Goal: Task Accomplishment & Management: Manage account settings

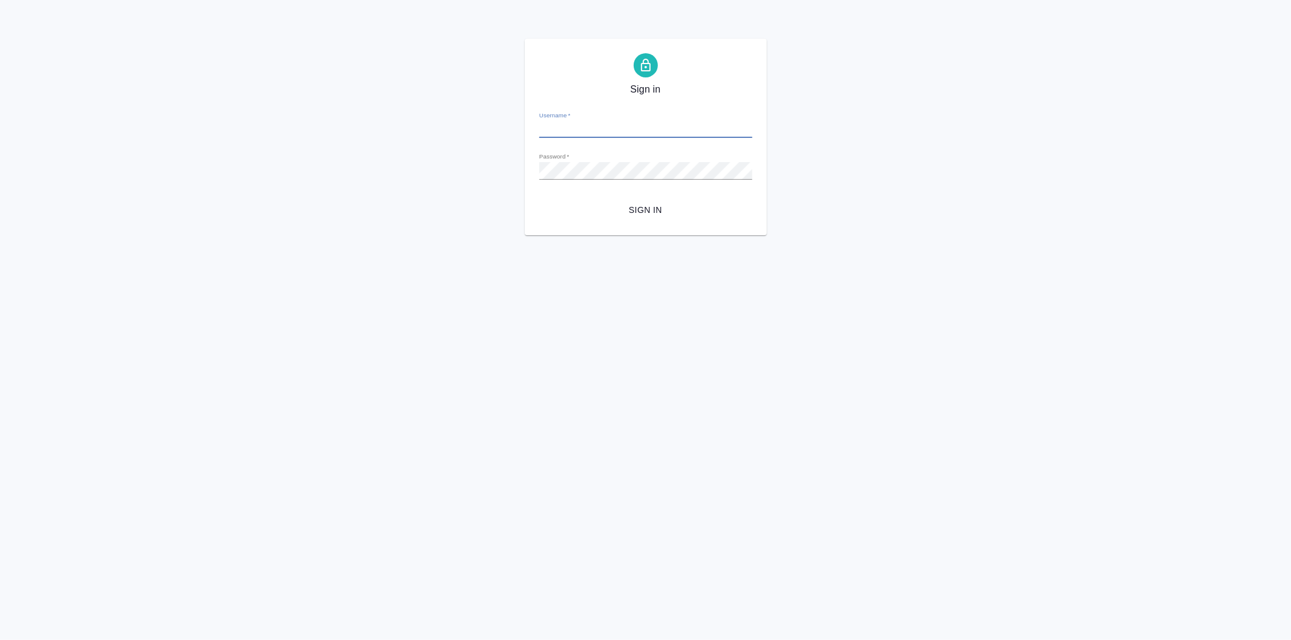
type input "[EMAIL_ADDRESS][DOMAIN_NAME]"
click at [588, 203] on span "Sign in" at bounding box center [646, 210] width 194 height 15
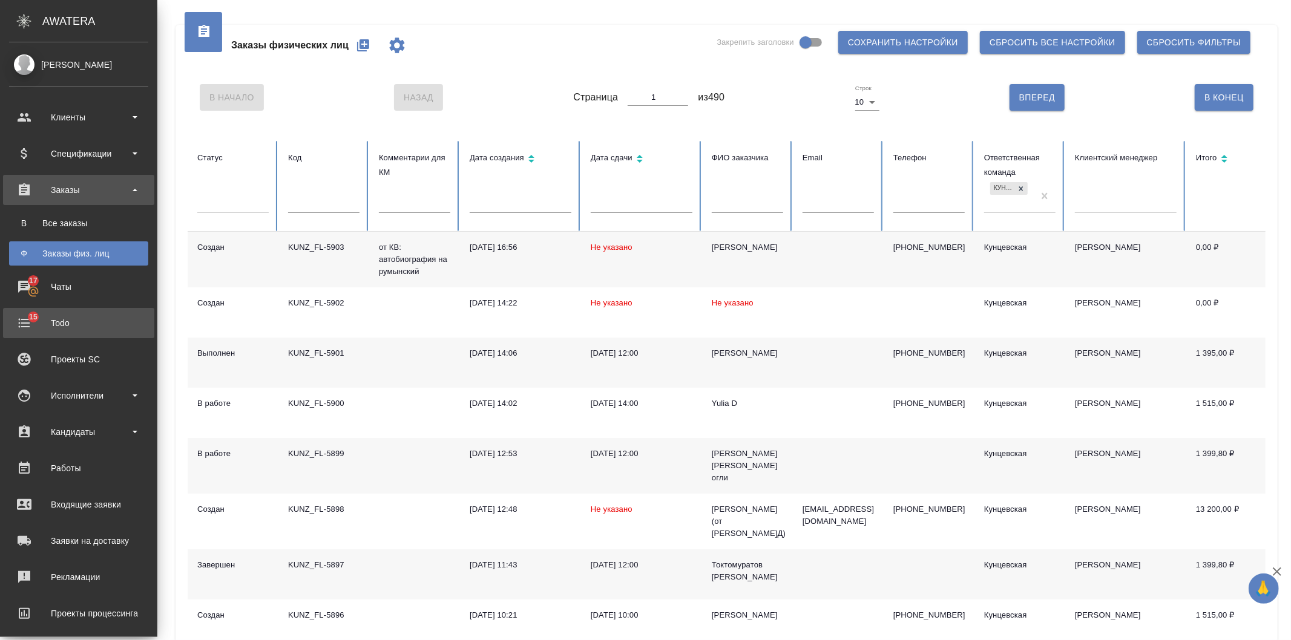
click at [29, 319] on div "Todo" at bounding box center [78, 323] width 139 height 18
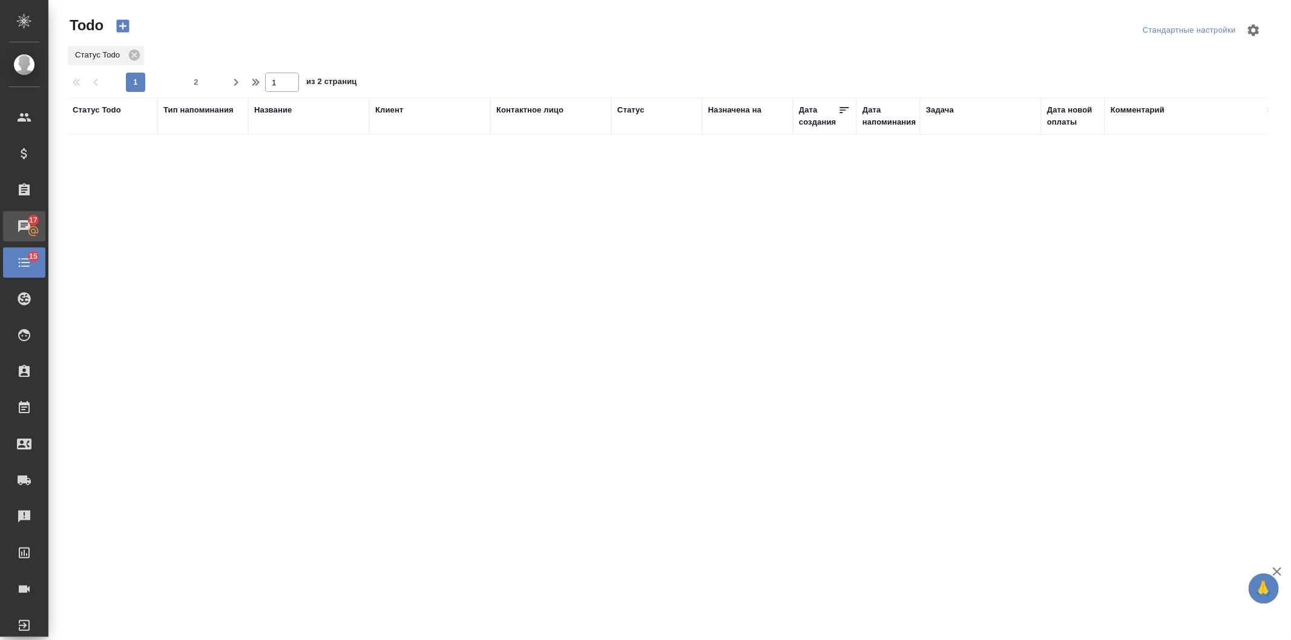
click at [24, 228] on div "Чаты" at bounding box center [9, 226] width 30 height 18
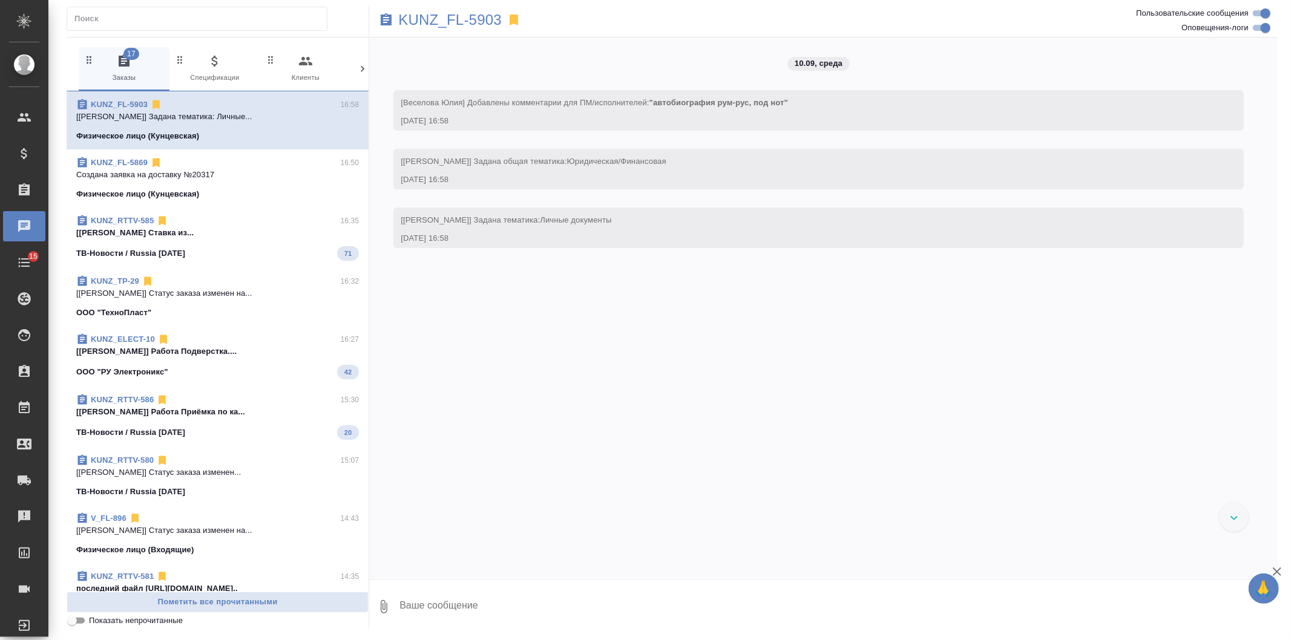
click at [354, 68] on button "0 Входящие" at bounding box center [396, 69] width 91 height 44
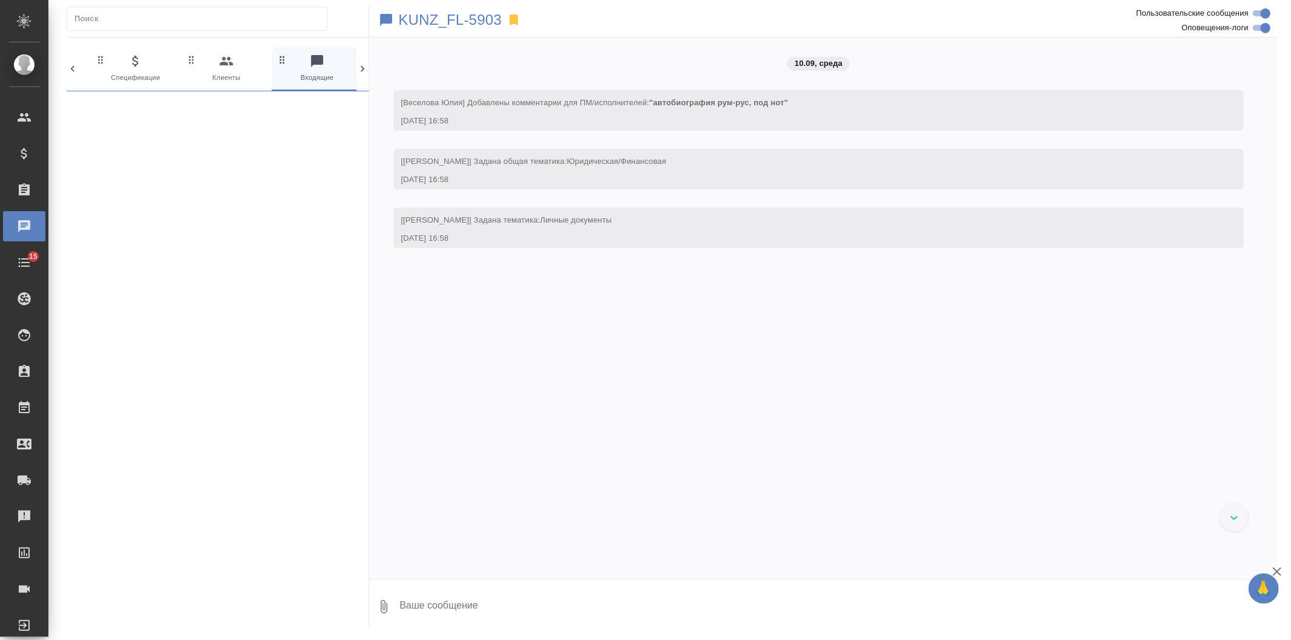
scroll to position [0, 85]
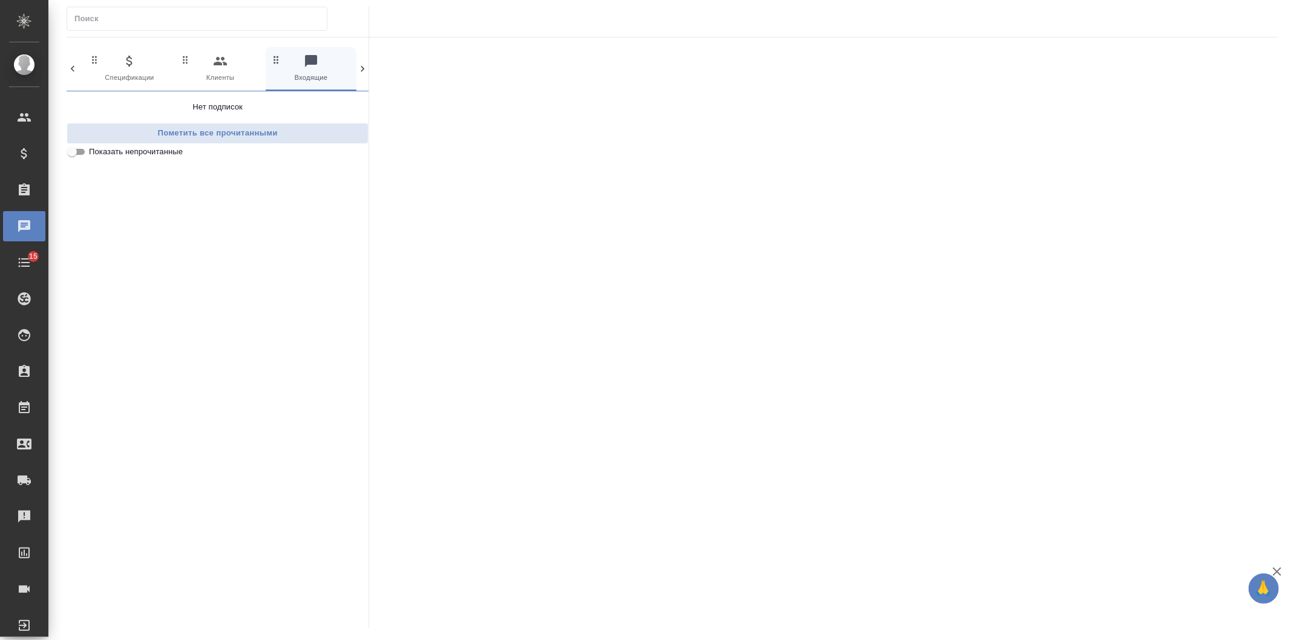
click at [354, 68] on button "0 Входящие" at bounding box center [311, 69] width 91 height 44
click at [363, 70] on icon at bounding box center [363, 69] width 4 height 6
click at [363, 70] on div "17 Заказы 0 Спецификации 0 Клиенты 0 Входящие 0 Тендеры 0 Исполнители 0 Подбор …" at bounding box center [218, 69] width 302 height 44
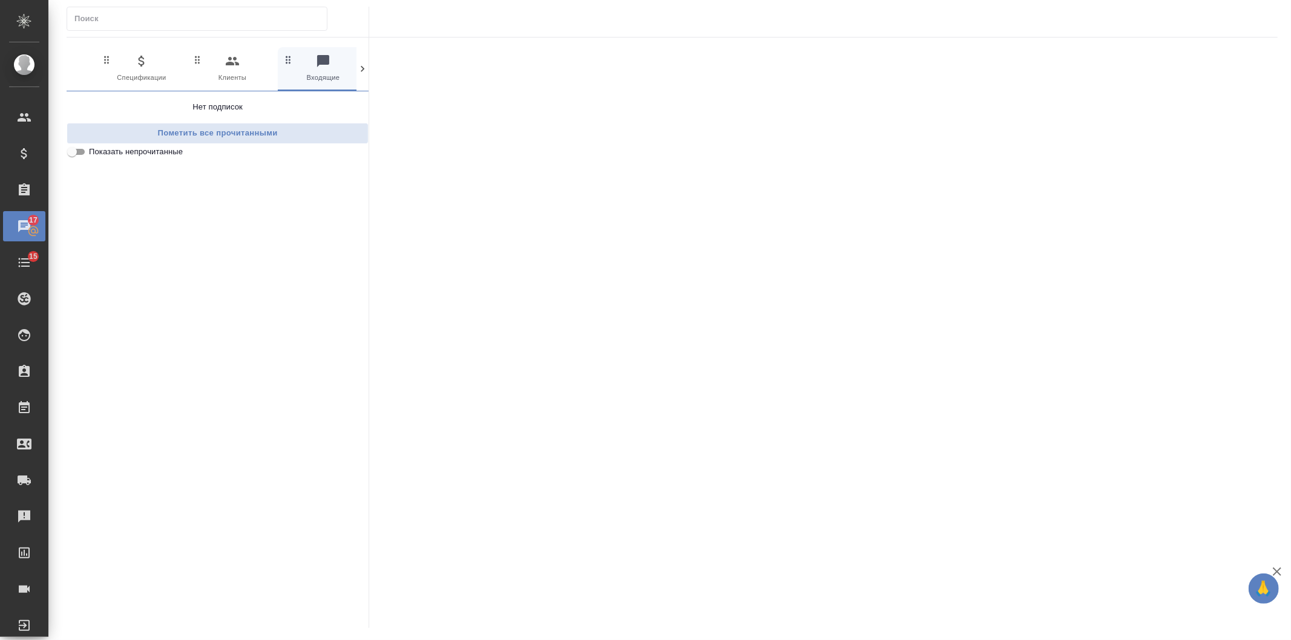
scroll to position [0, 176]
click at [68, 68] on icon at bounding box center [73, 69] width 12 height 12
click at [68, 68] on div "0 Мессенджеры 17 Заказы 0 Спецификации 0 Клиенты 0 Входящие 0 Тендеры 0 Исполни…" at bounding box center [218, 69] width 302 height 44
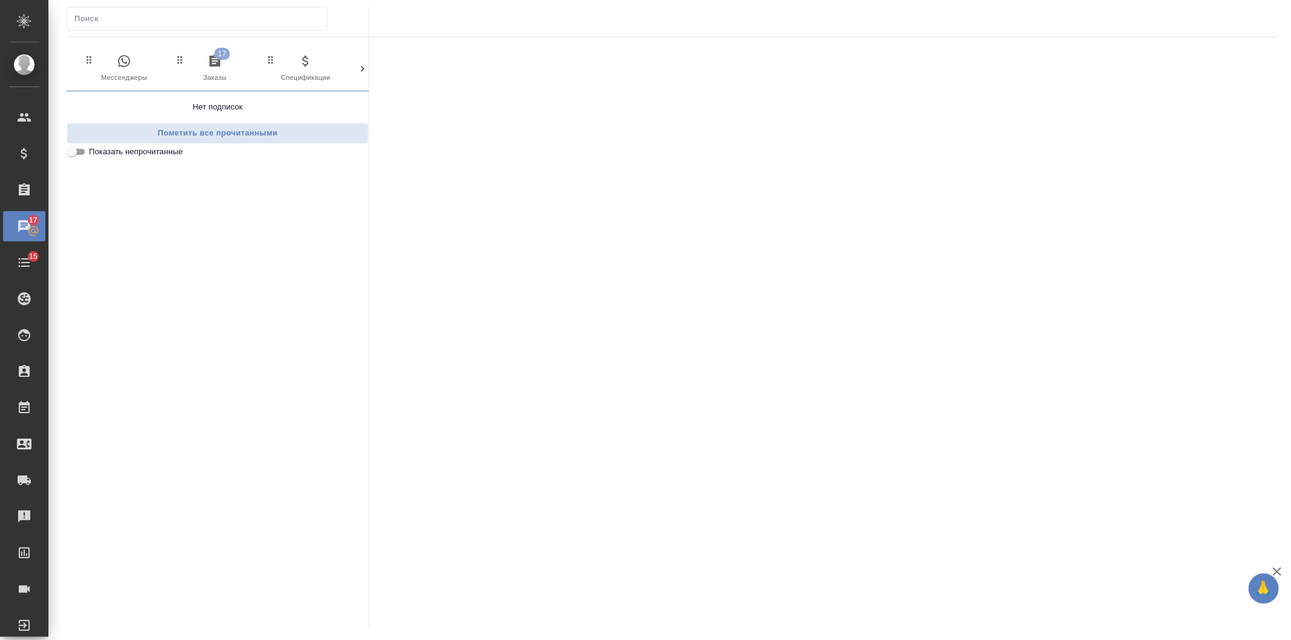
click at [112, 65] on span "0 Мессенджеры" at bounding box center [124, 69] width 81 height 30
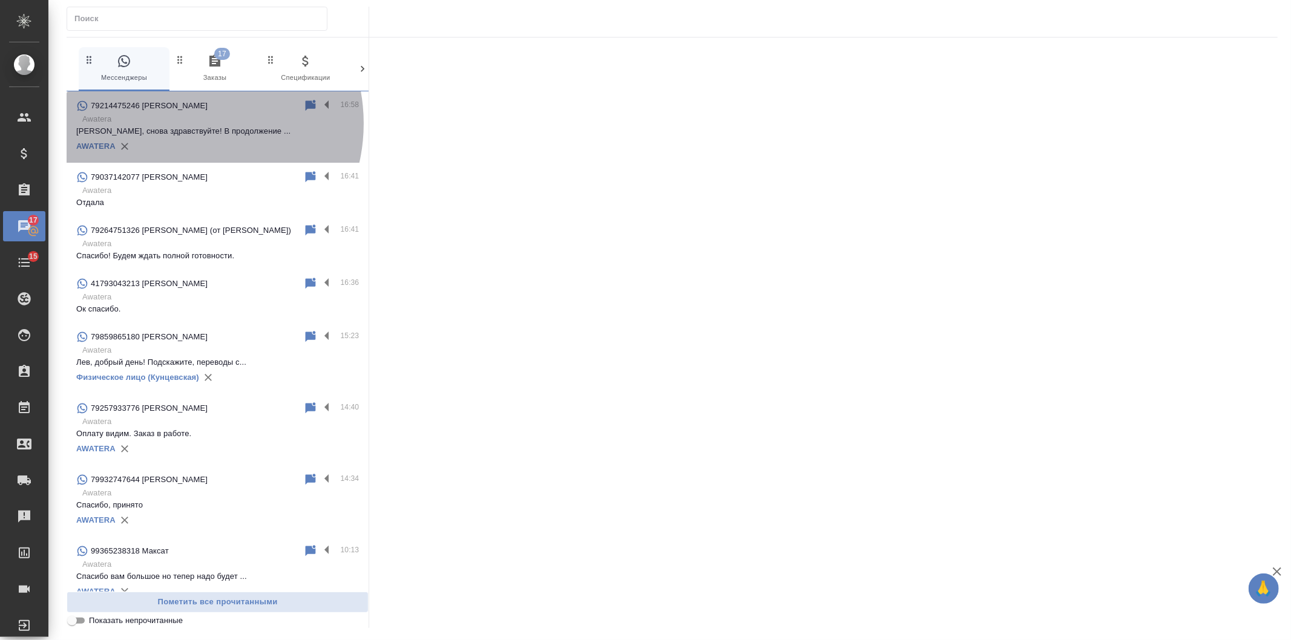
click at [183, 123] on p "Awatera" at bounding box center [220, 119] width 277 height 12
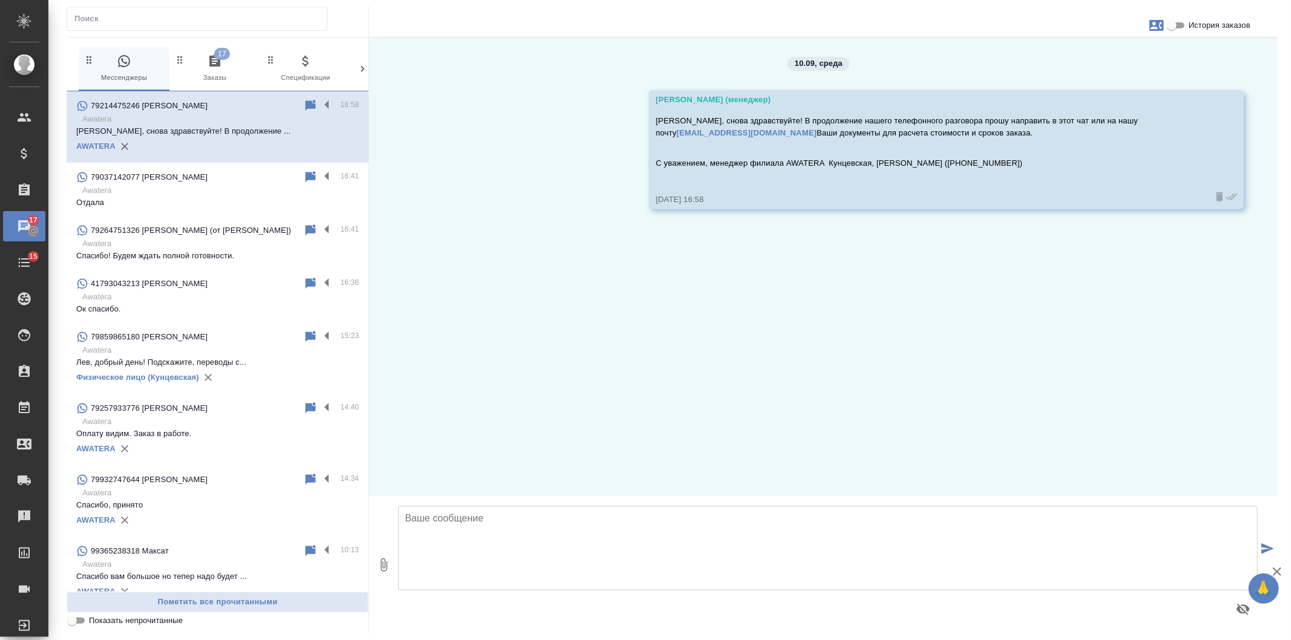
click at [219, 73] on span "17 Заказы" at bounding box center [214, 69] width 81 height 30
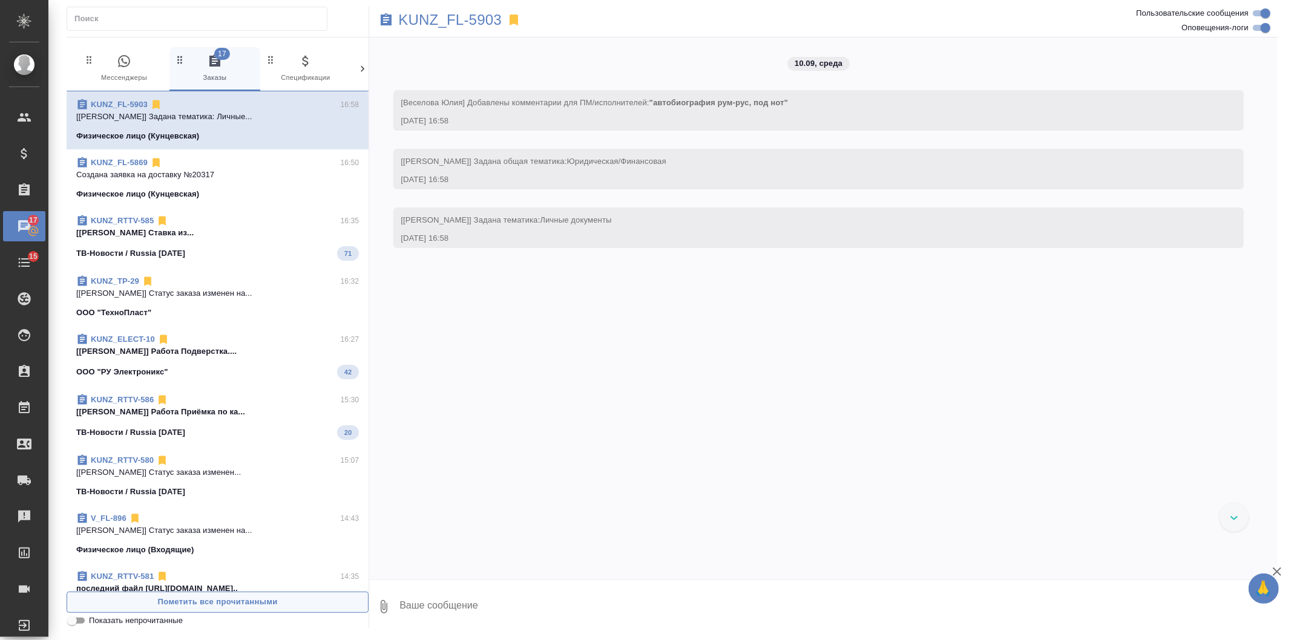
click at [215, 601] on span "Пометить все прочитанными" at bounding box center [217, 603] width 289 height 14
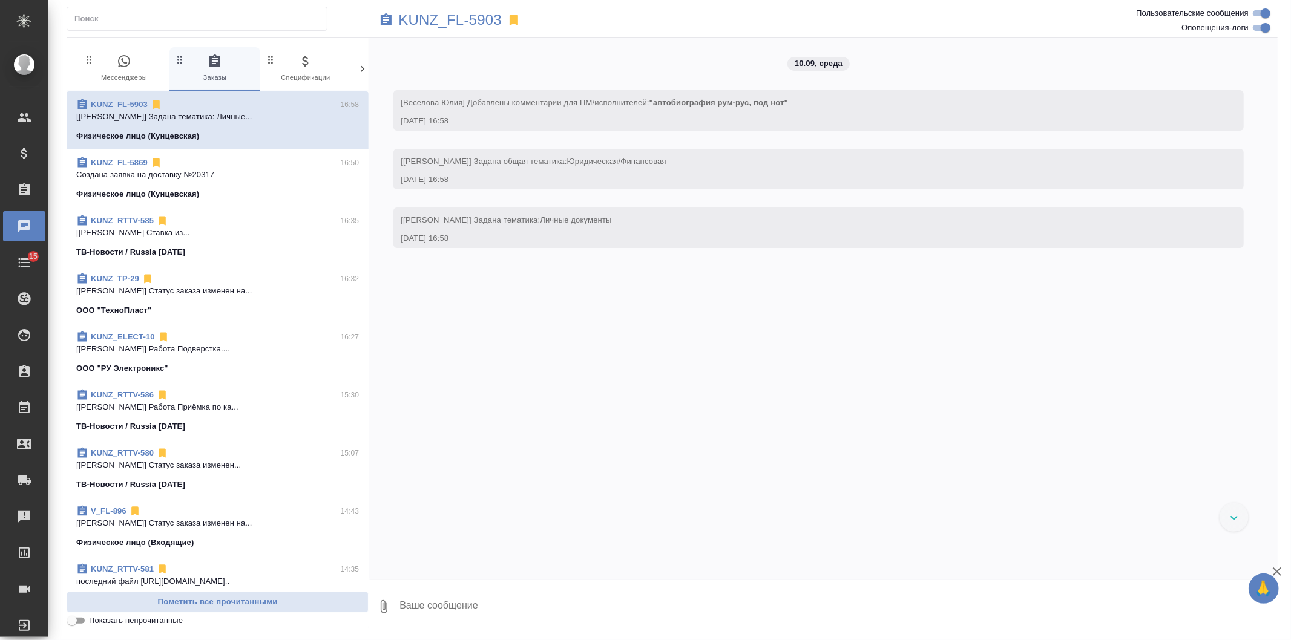
click at [122, 81] on span "0 Мессенджеры" at bounding box center [124, 69] width 81 height 30
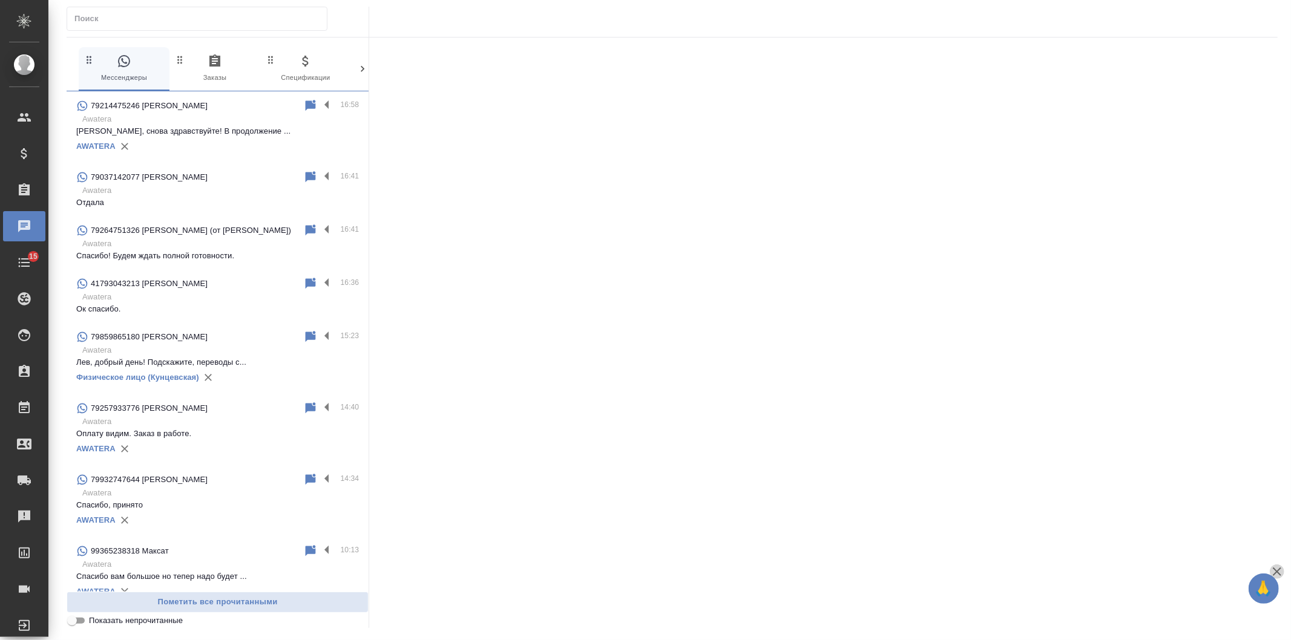
click at [1273, 569] on icon "button" at bounding box center [1277, 572] width 8 height 8
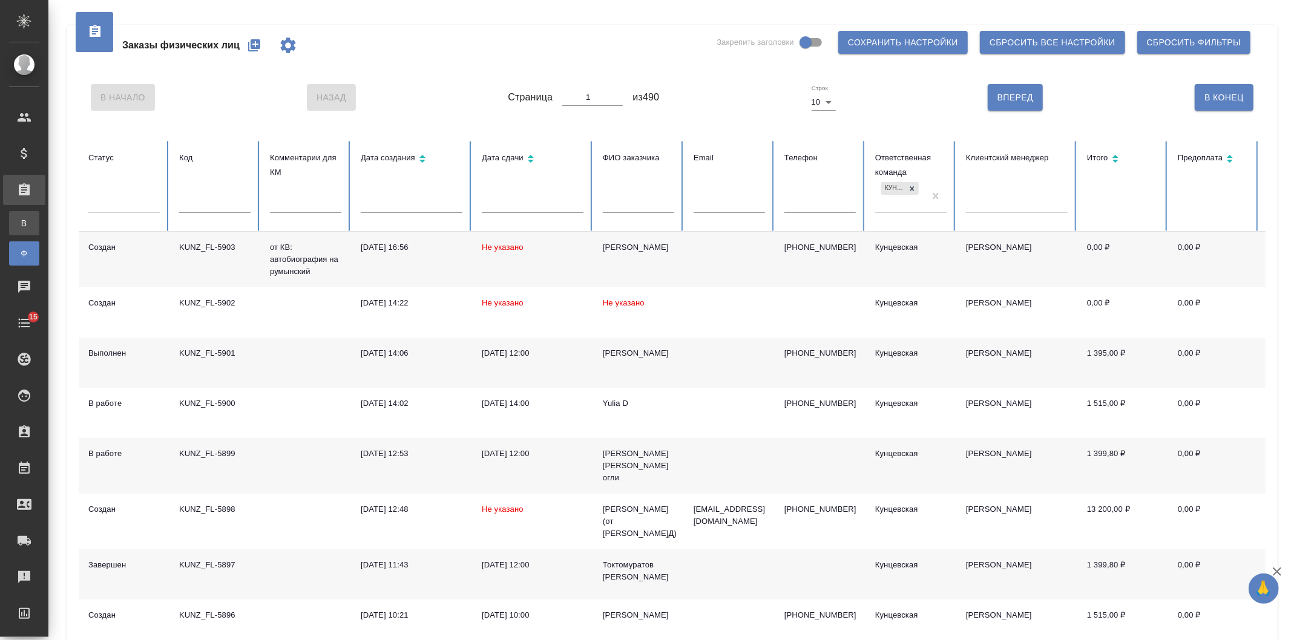
click at [19, 231] on link "В Все заказы" at bounding box center [24, 223] width 30 height 24
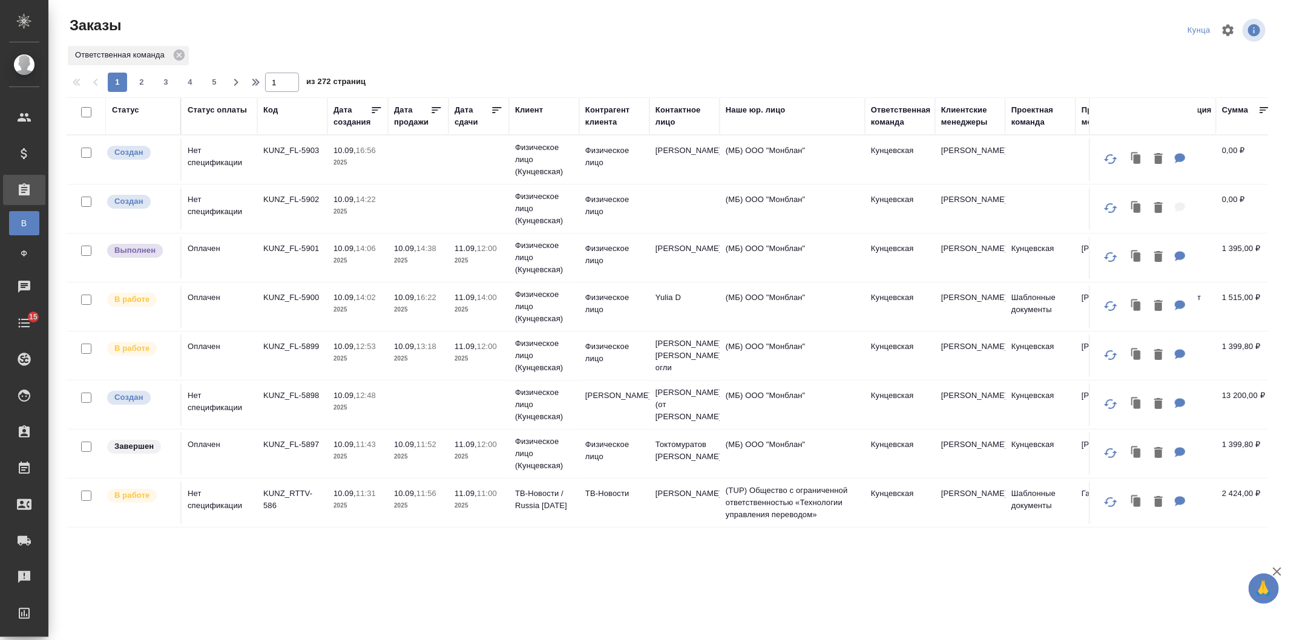
click at [204, 108] on div "Статус оплаты" at bounding box center [217, 110] width 59 height 12
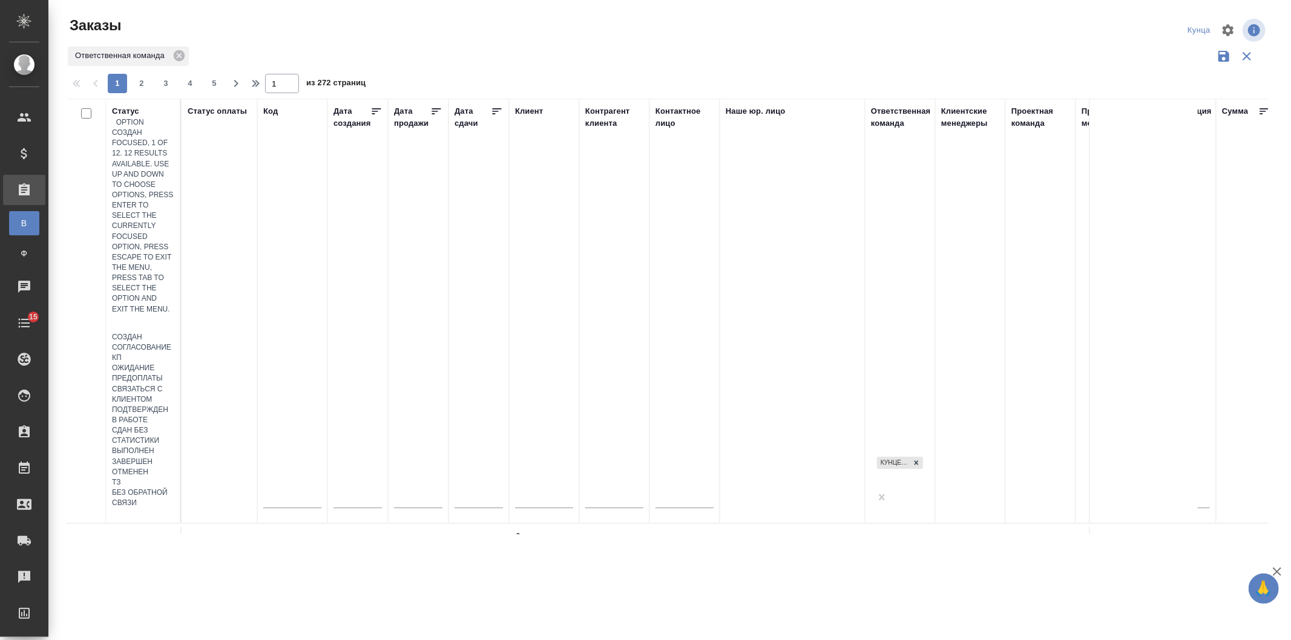
click at [134, 315] on div at bounding box center [143, 324] width 62 height 18
click at [174, 332] on div "Создан" at bounding box center [143, 337] width 62 height 10
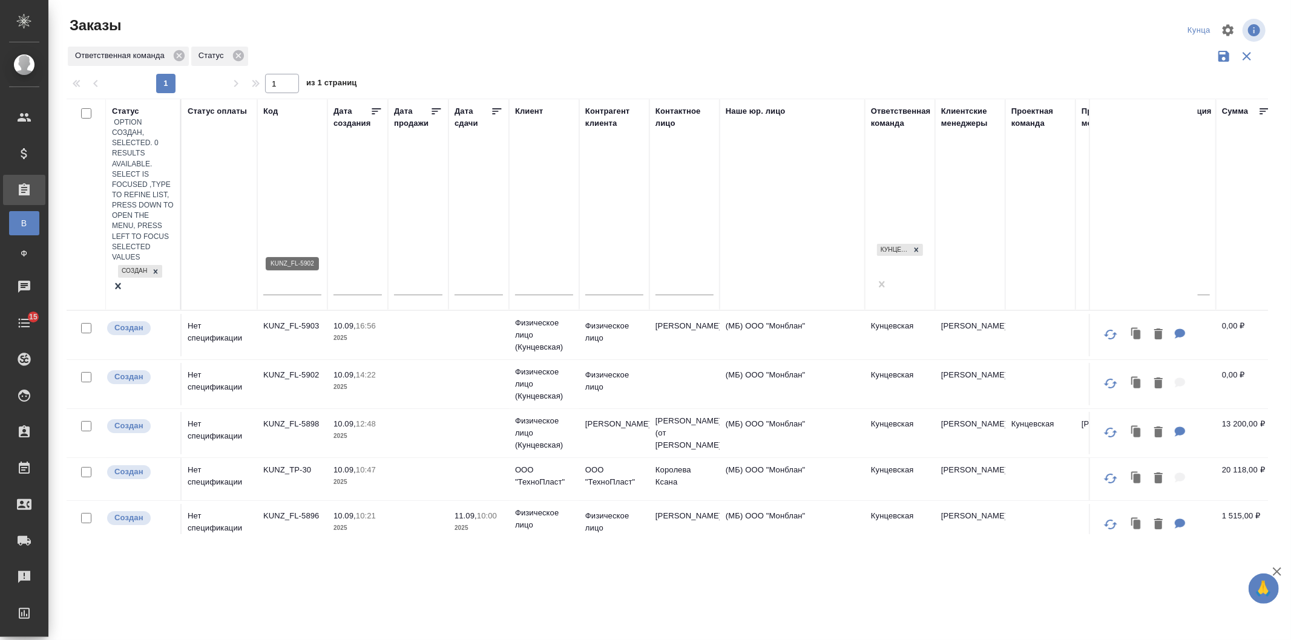
click at [300, 369] on p "KUNZ_FL-5902" at bounding box center [292, 375] width 58 height 12
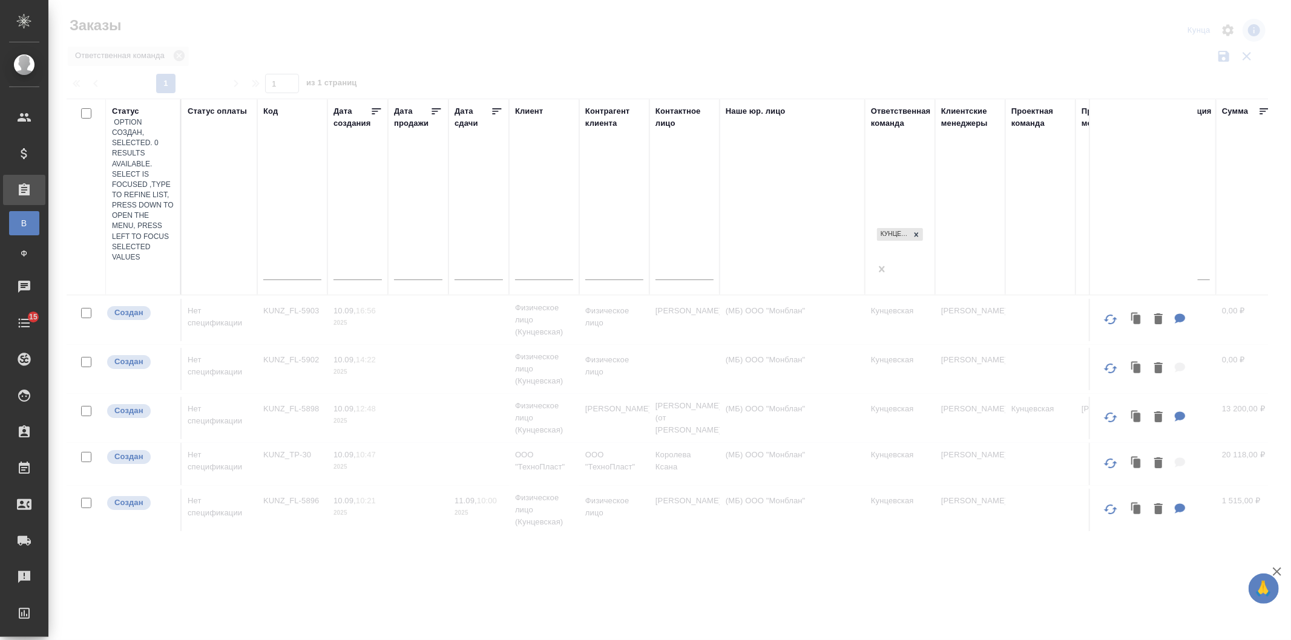
click at [479, 262] on input "text" at bounding box center [482, 270] width 41 height 17
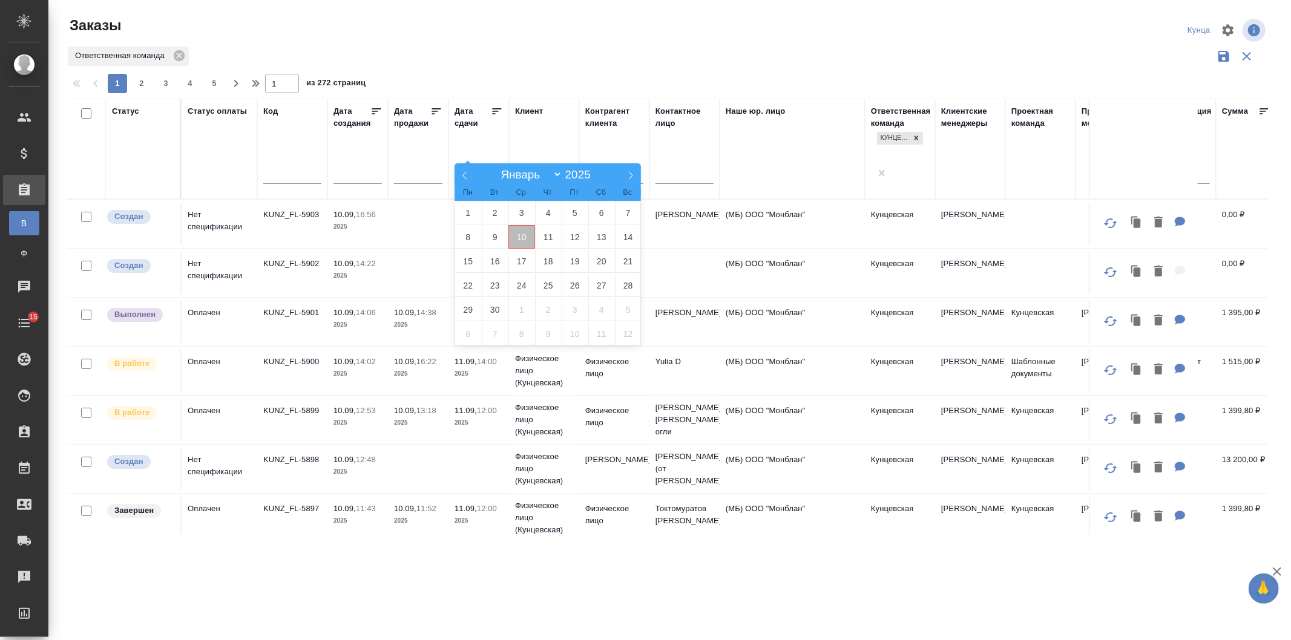
click at [522, 232] on span "10" at bounding box center [521, 237] width 27 height 24
type div "2025-09-09T21:00:00.000Z"
click at [622, 231] on span "14" at bounding box center [628, 237] width 27 height 24
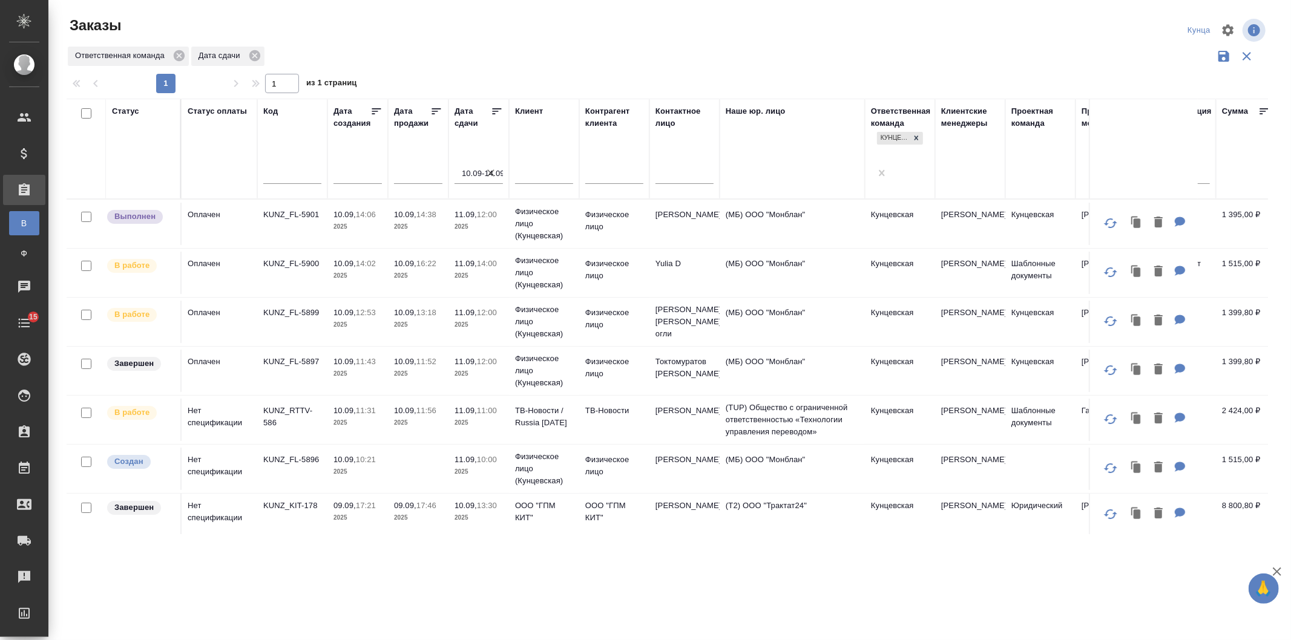
click at [491, 109] on icon at bounding box center [497, 111] width 12 height 12
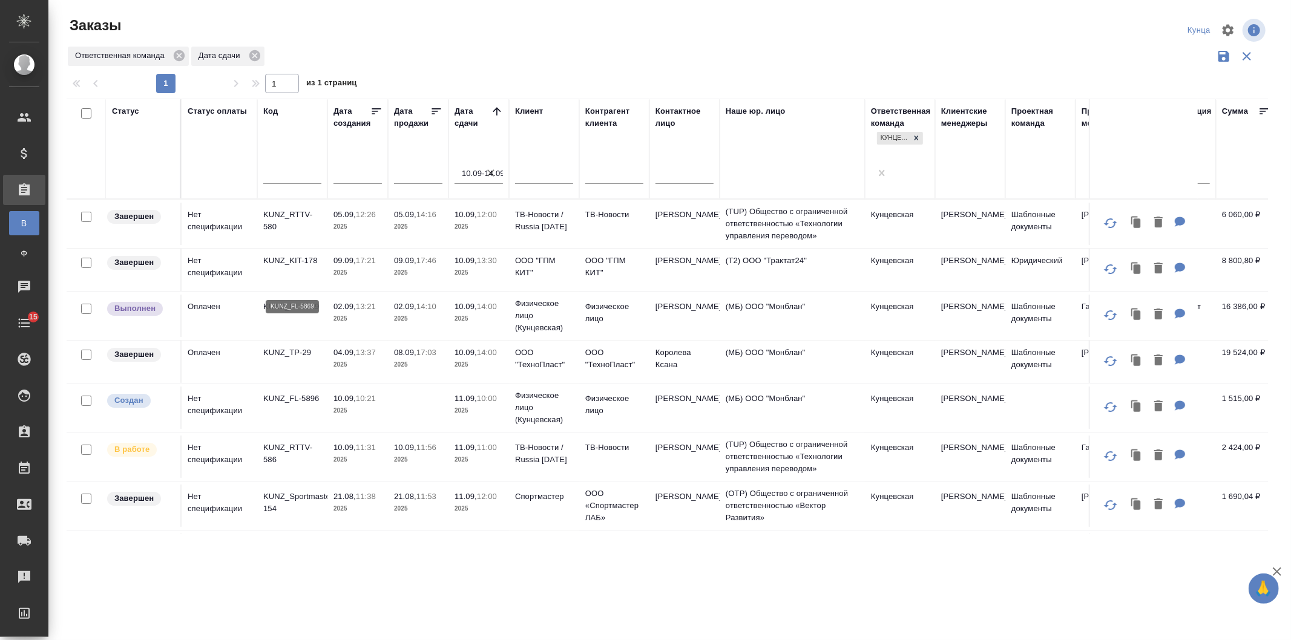
click at [299, 301] on p "KUNZ_FL-5869" at bounding box center [292, 307] width 58 height 12
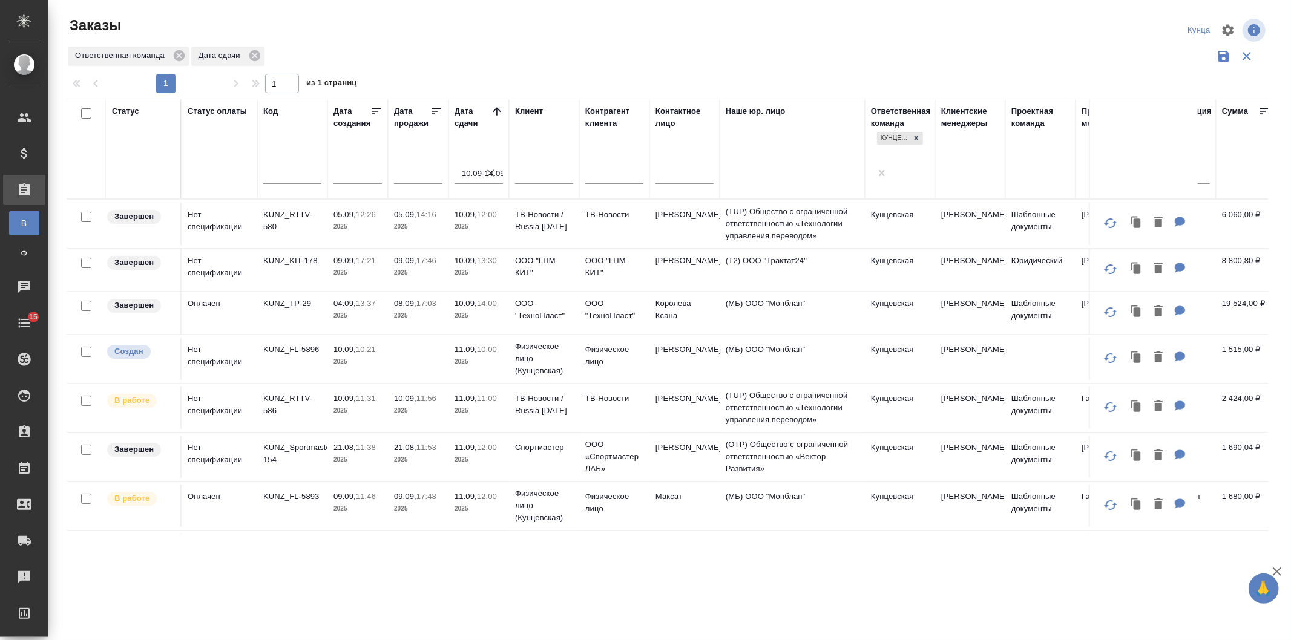
click at [168, 166] on div at bounding box center [143, 175] width 62 height 18
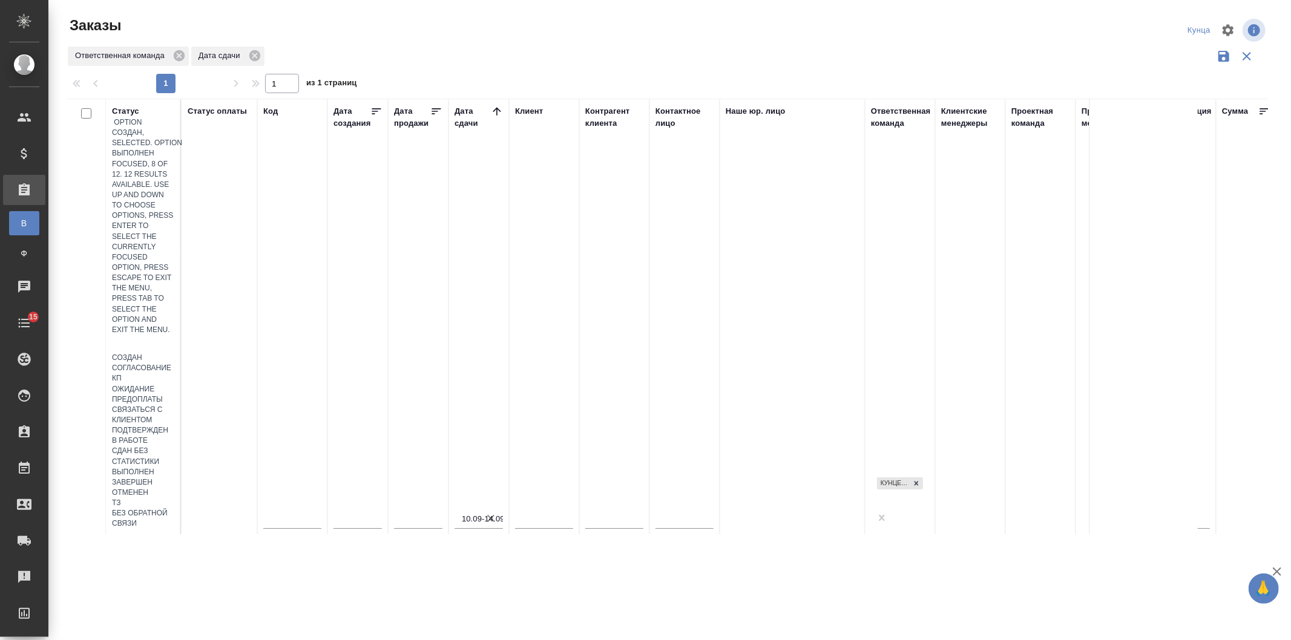
click at [174, 467] on div "Выполнен" at bounding box center [143, 472] width 62 height 10
click at [169, 335] on div at bounding box center [143, 344] width 62 height 18
click at [174, 467] on div "Выполнен" at bounding box center [143, 472] width 62 height 10
click at [153, 368] on div at bounding box center [143, 375] width 62 height 15
click at [174, 487] on div "Сдан без статистики" at bounding box center [143, 497] width 62 height 21
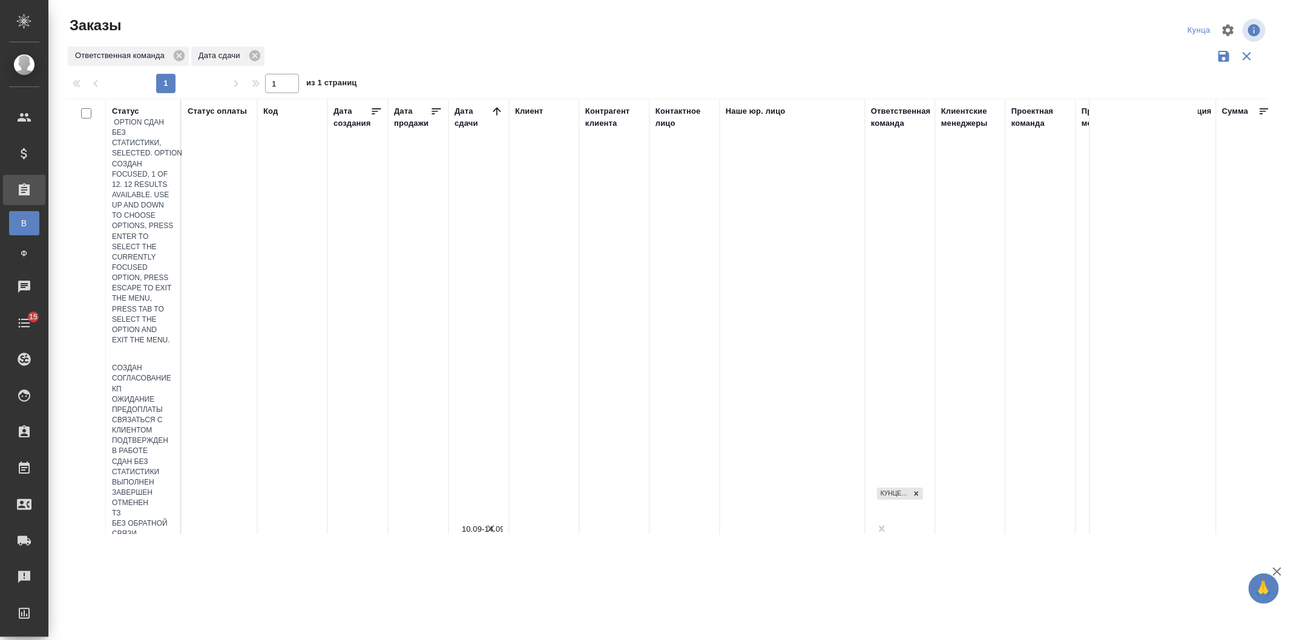
click at [173, 346] on div at bounding box center [143, 355] width 62 height 18
click at [565, 51] on div "Ответственная команда Дата сдачи" at bounding box center [667, 56] width 1201 height 23
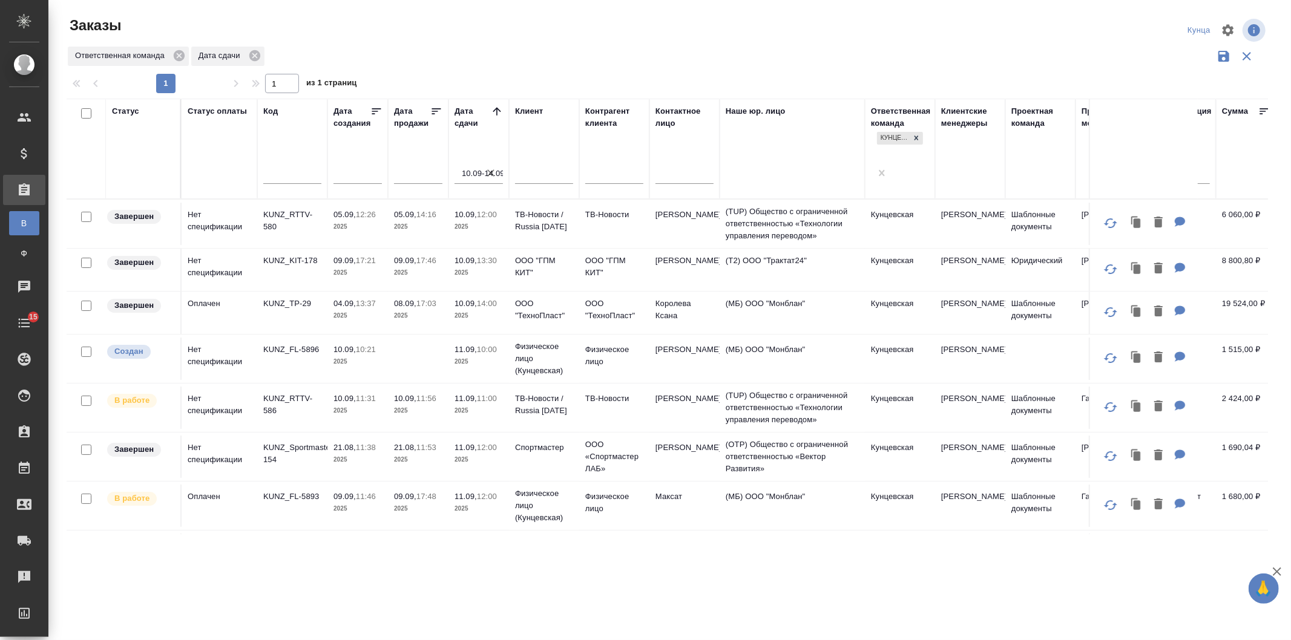
click at [136, 166] on div at bounding box center [143, 175] width 62 height 18
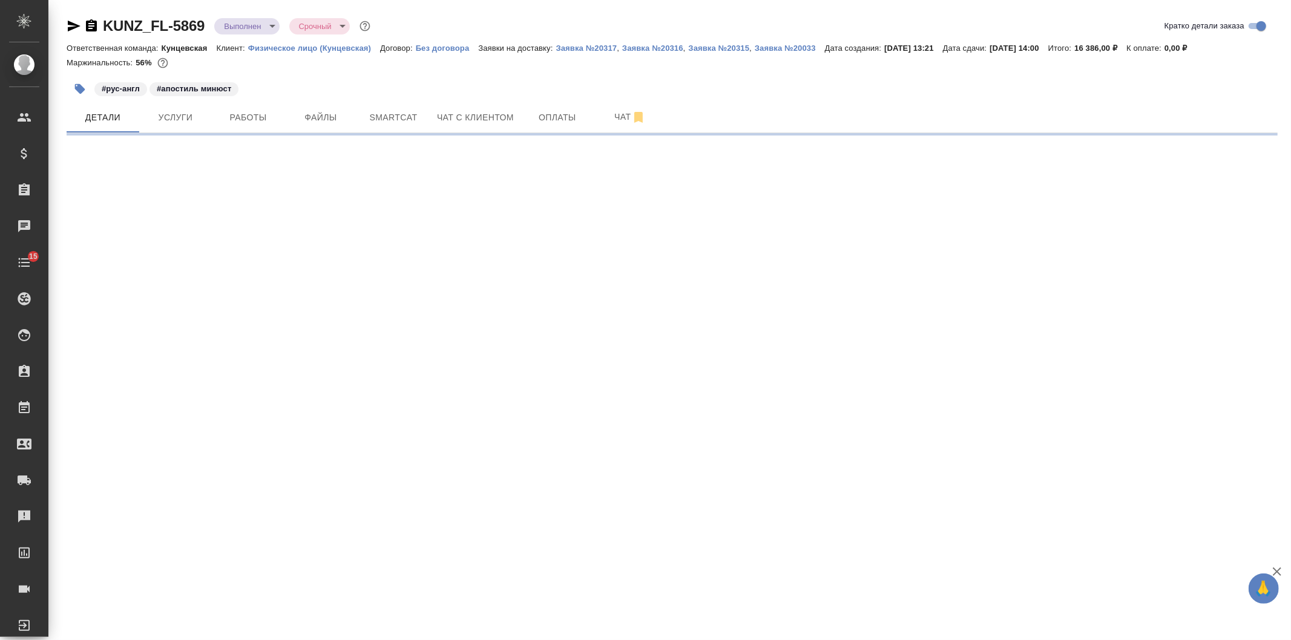
select select "RU"
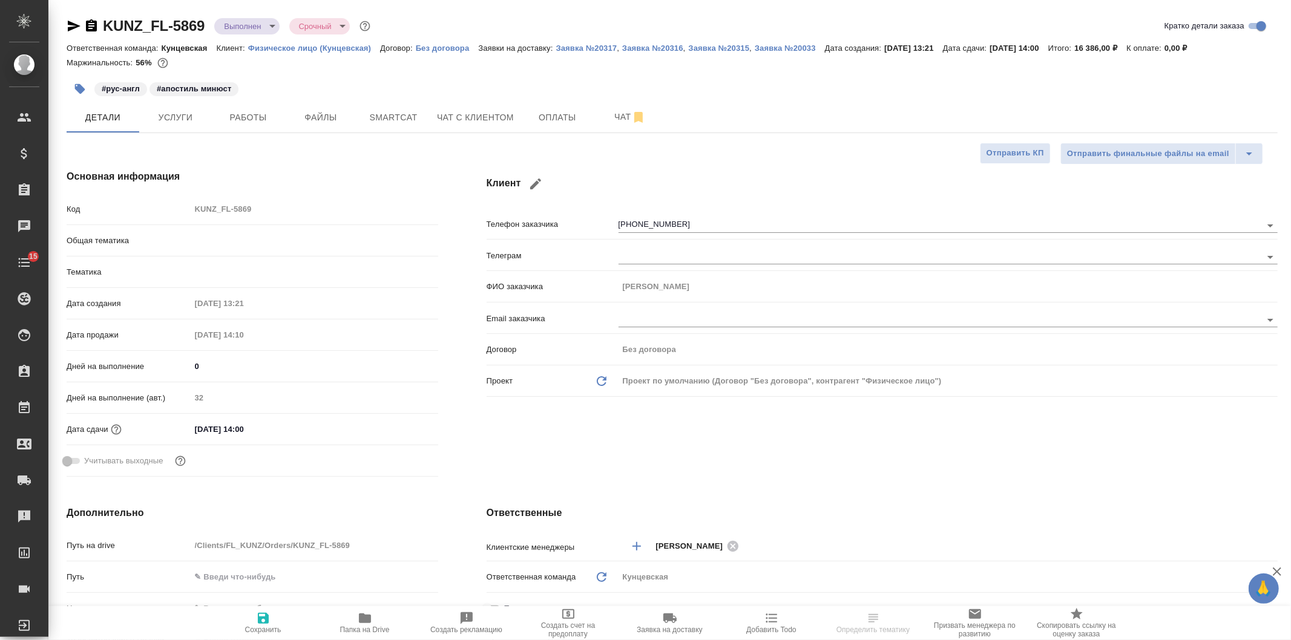
type textarea "x"
click at [265, 430] on input "10.09.2025 14:00" at bounding box center [244, 430] width 106 height 18
click at [396, 432] on icon "button" at bounding box center [403, 428] width 15 height 15
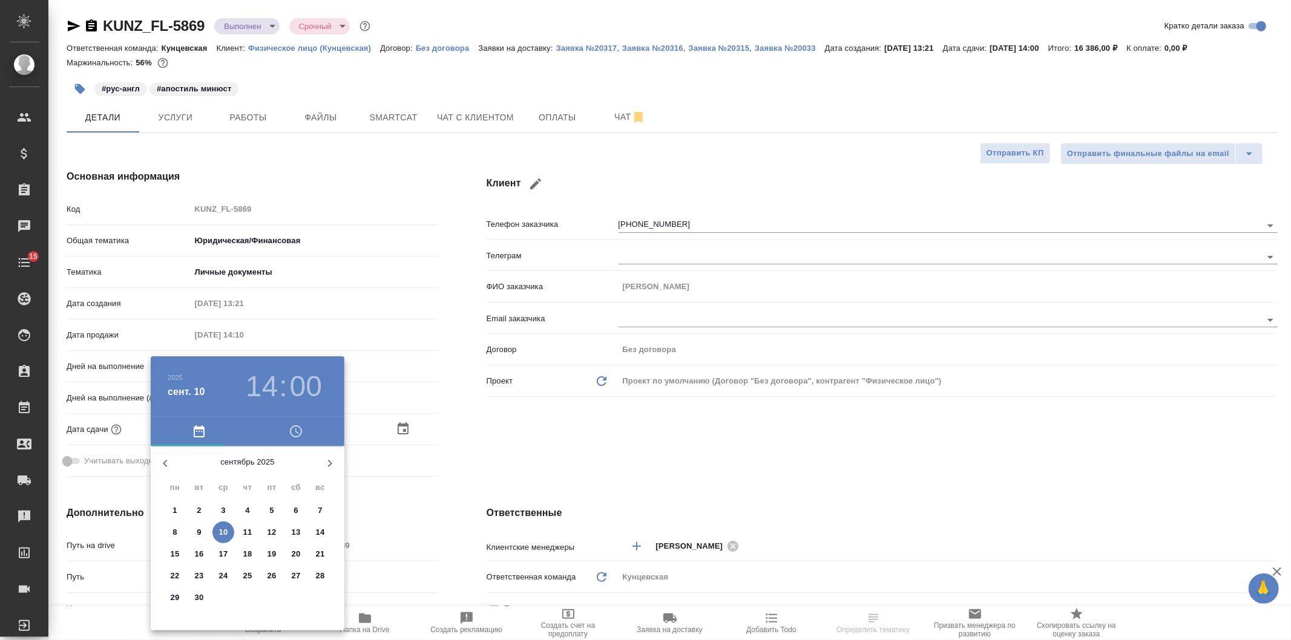
click at [243, 535] on p "11" at bounding box center [247, 533] width 9 height 12
type input "11.09.2025 14:00"
type textarea "x"
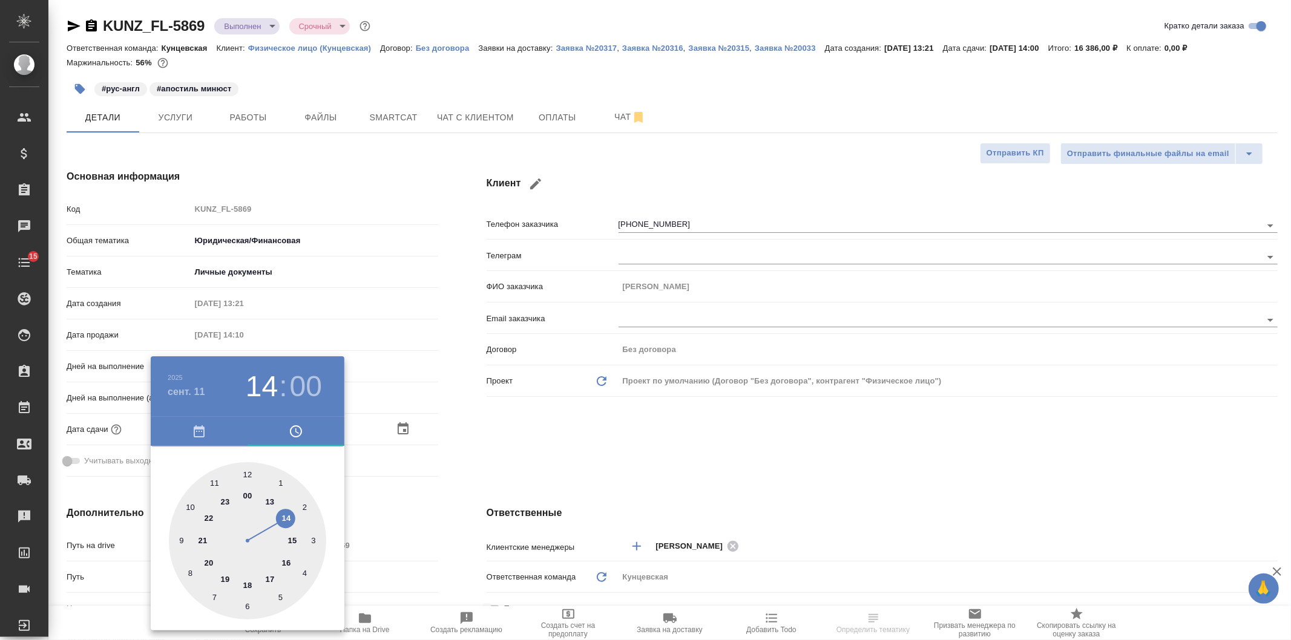
click at [412, 494] on div at bounding box center [645, 320] width 1291 height 640
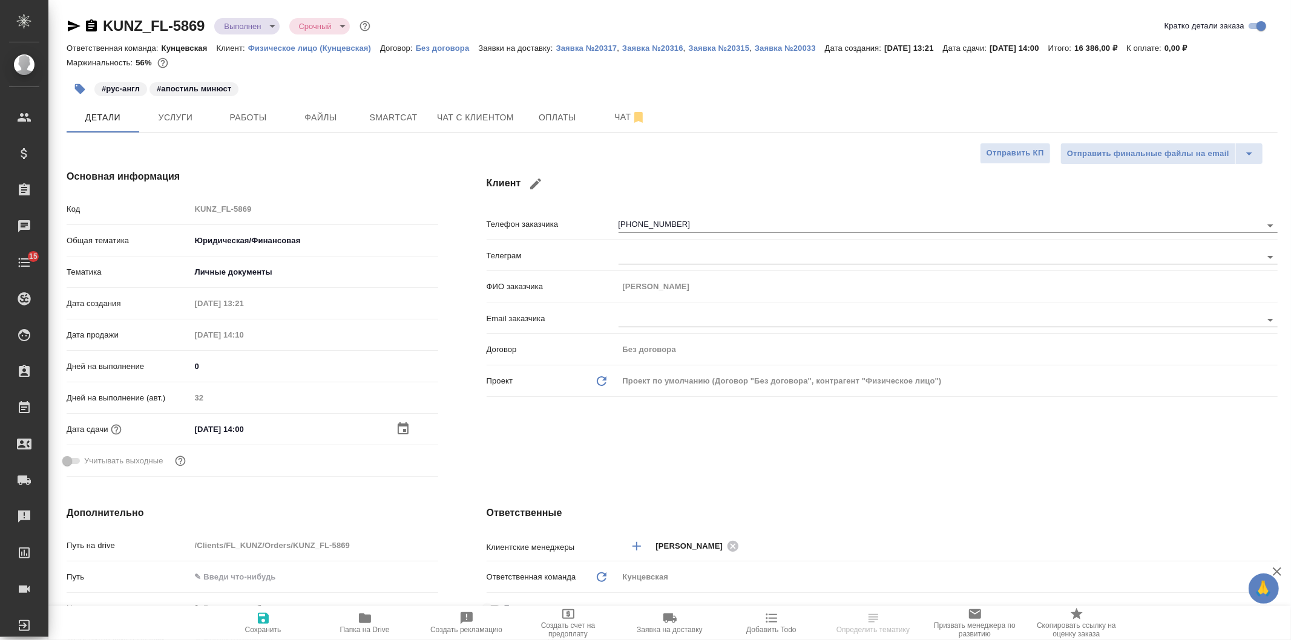
click at [234, 626] on span "Сохранить" at bounding box center [263, 622] width 87 height 23
type textarea "x"
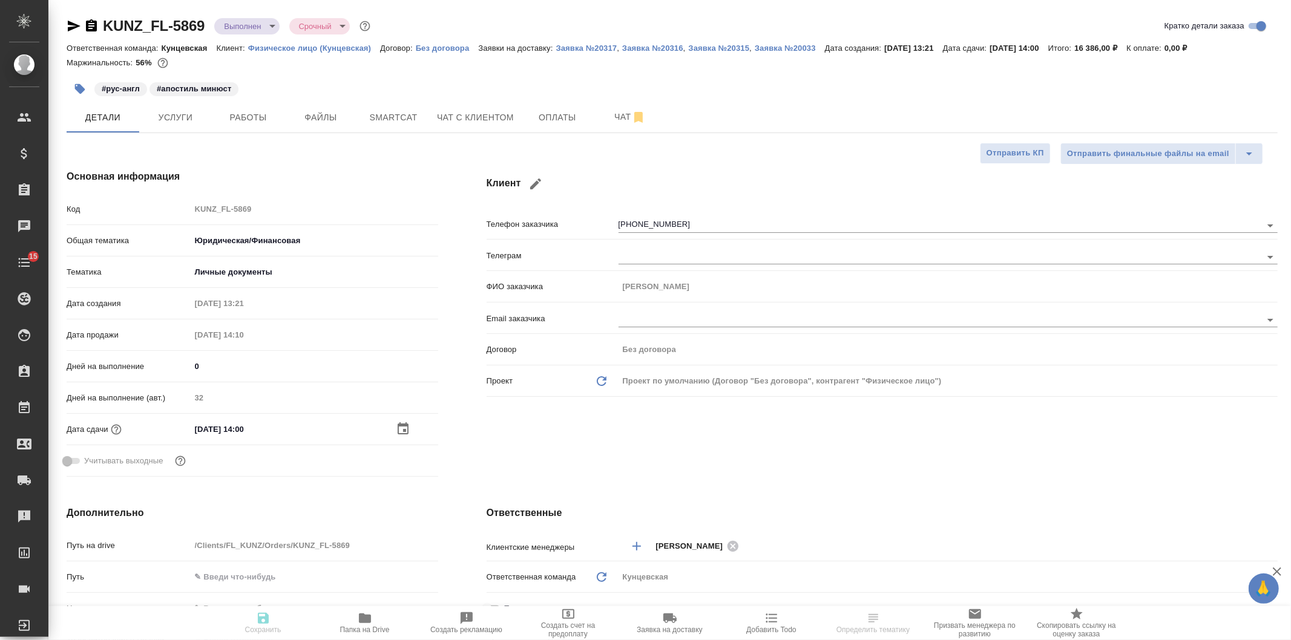
type textarea "x"
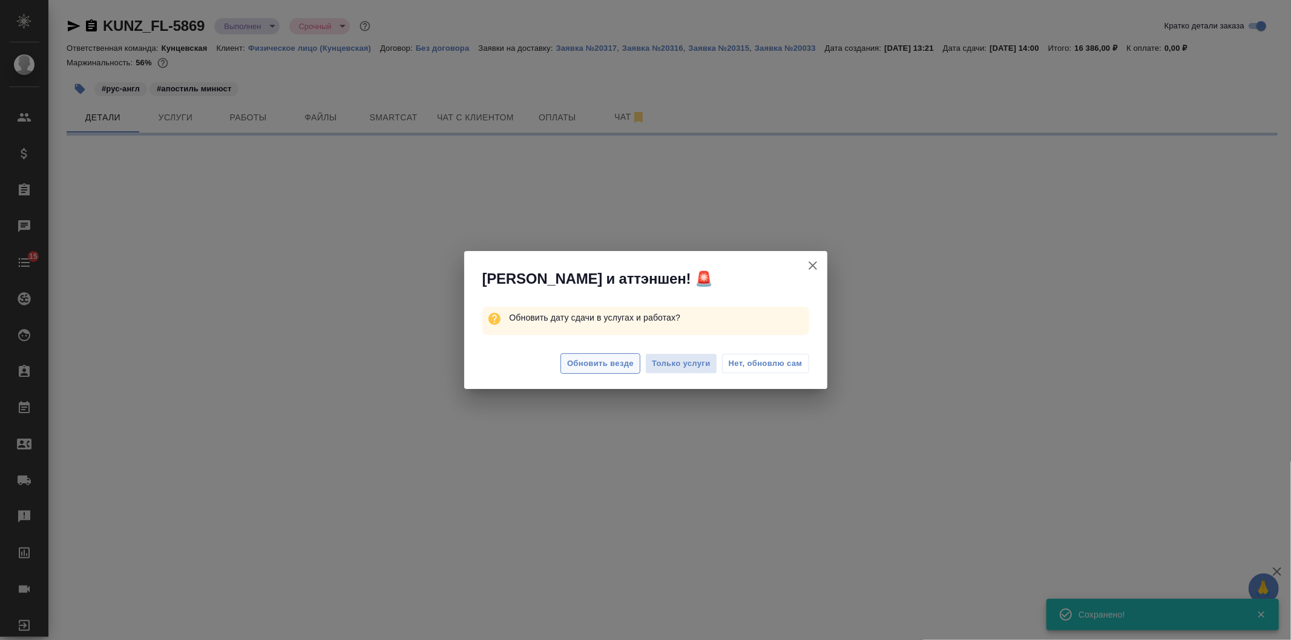
click at [622, 358] on span "Обновить везде" at bounding box center [600, 364] width 67 height 14
select select "RU"
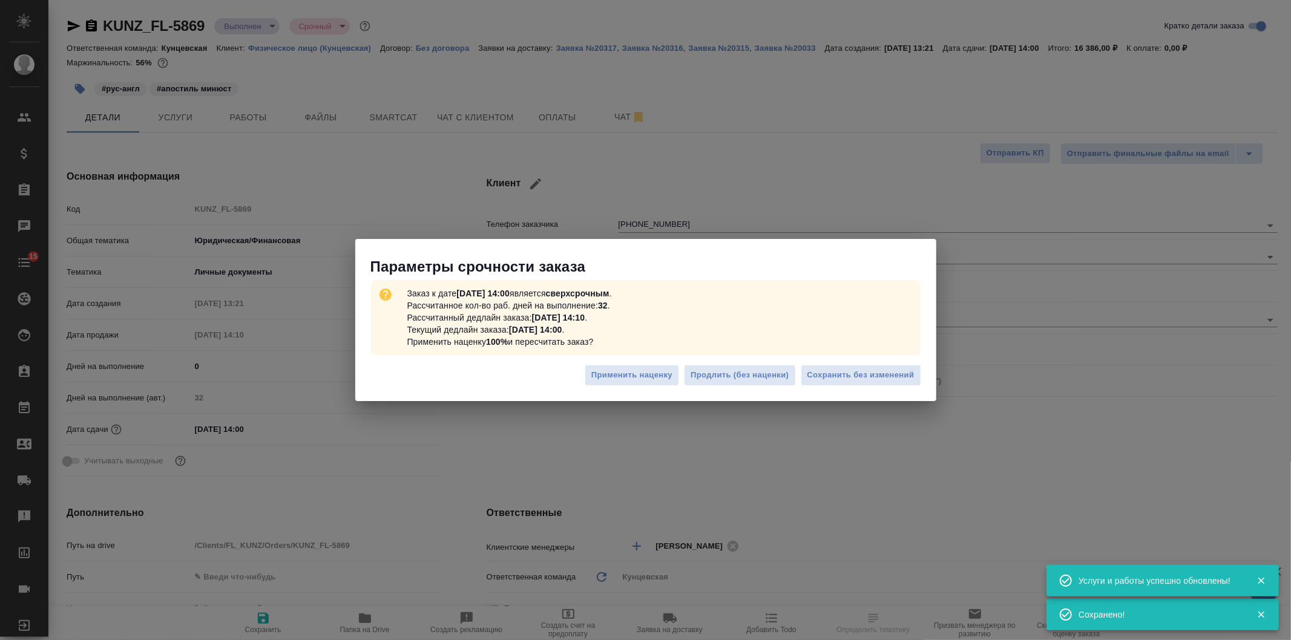
type textarea "x"
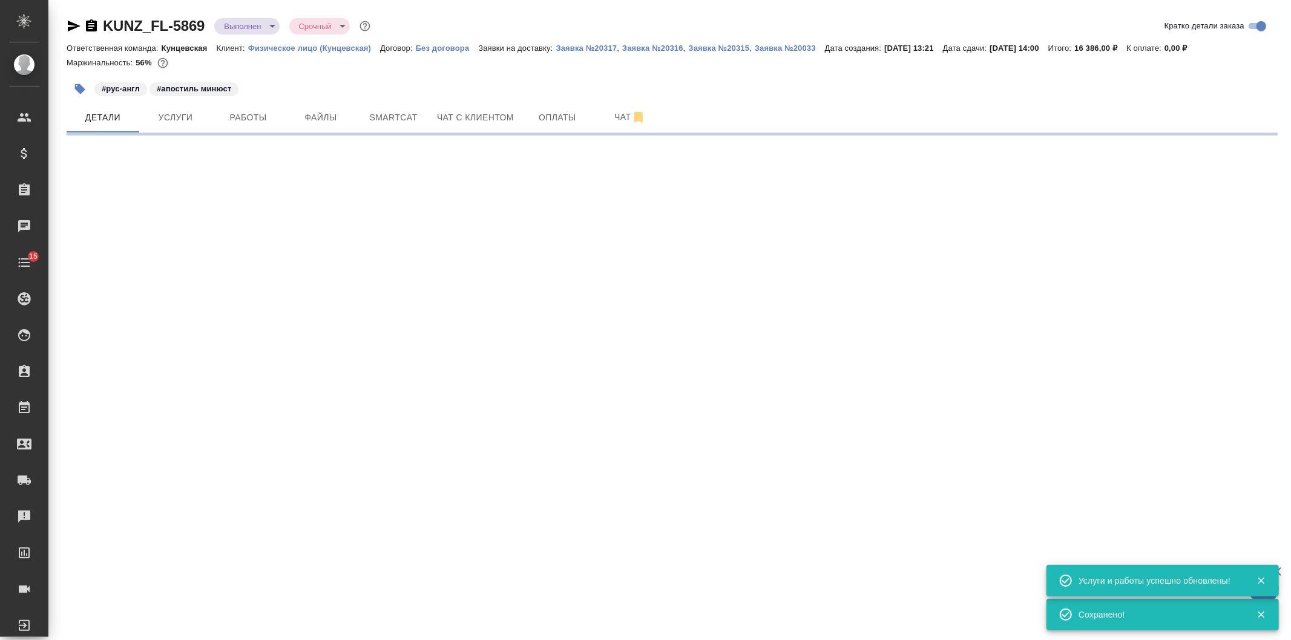
select select "RU"
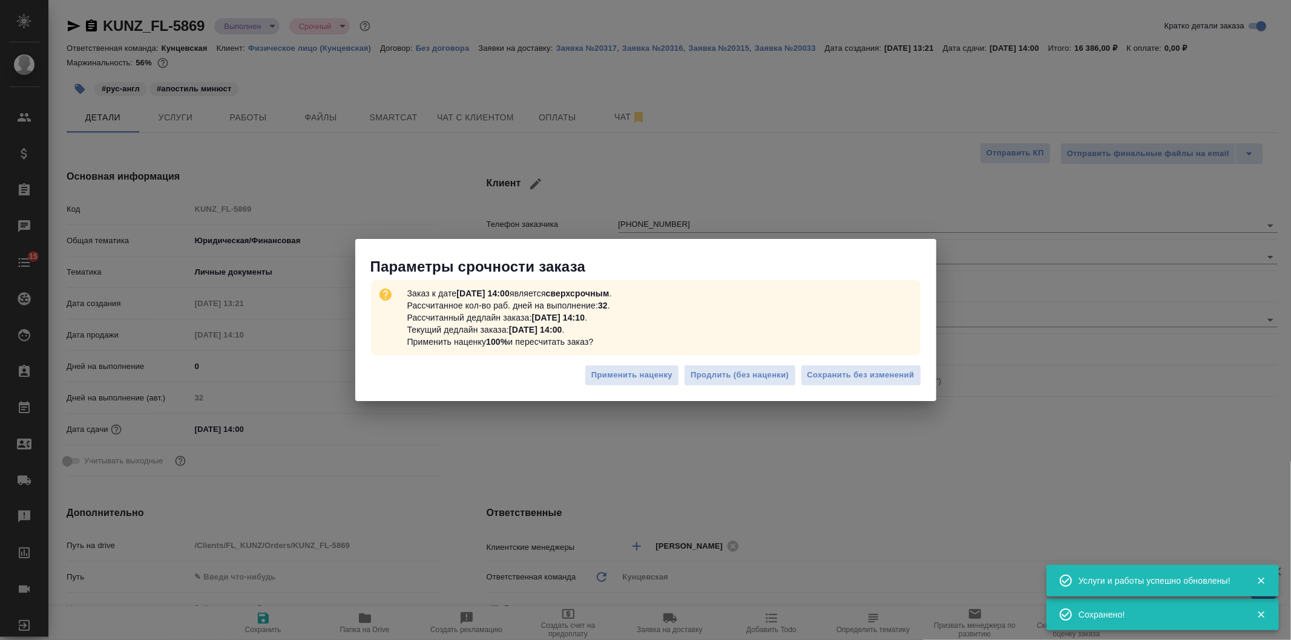
type textarea "x"
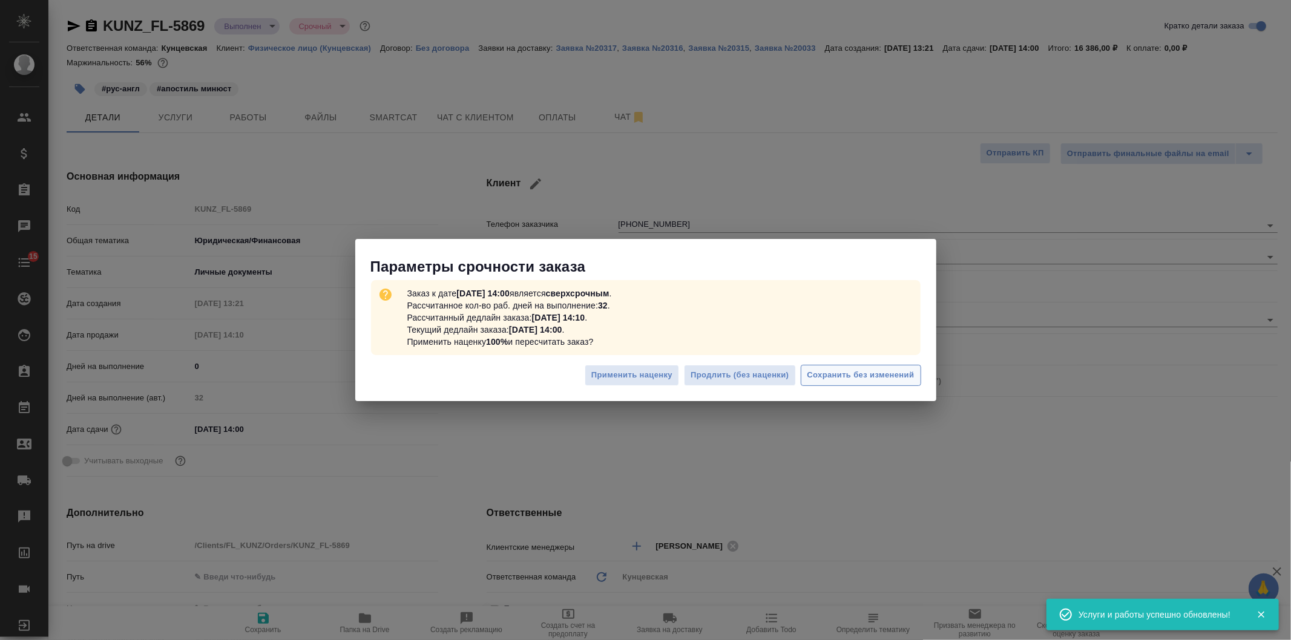
click at [869, 382] on span "Сохранить без изменений" at bounding box center [860, 376] width 107 height 14
type textarea "x"
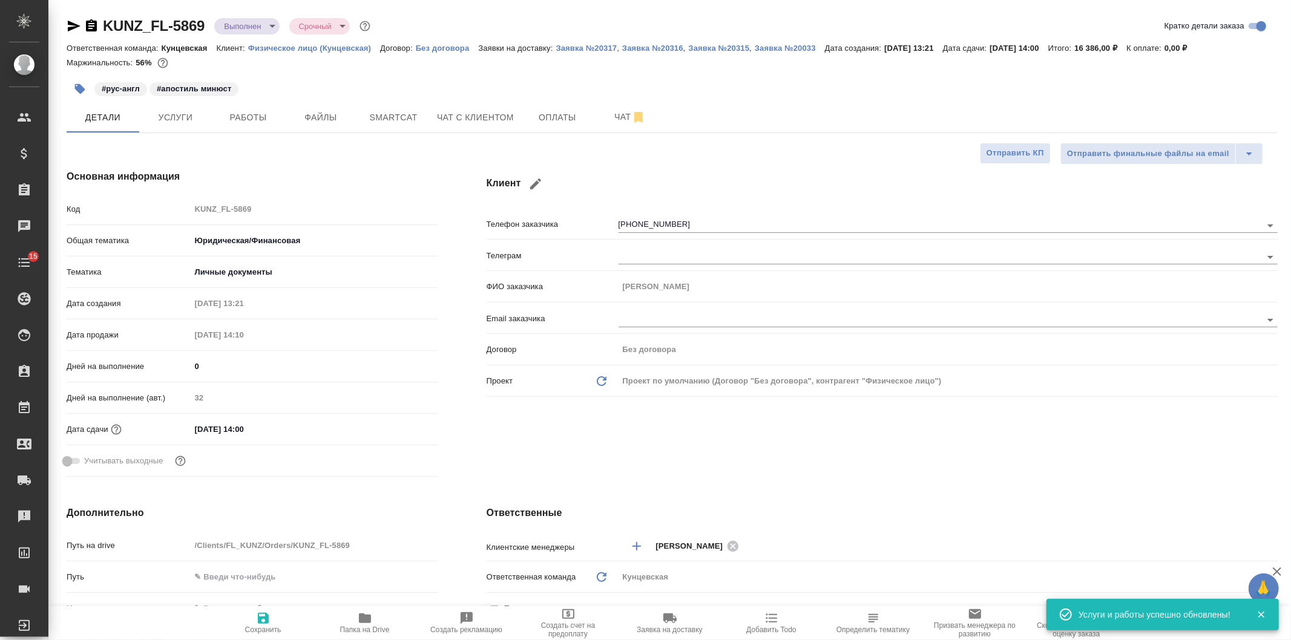
type textarea "x"
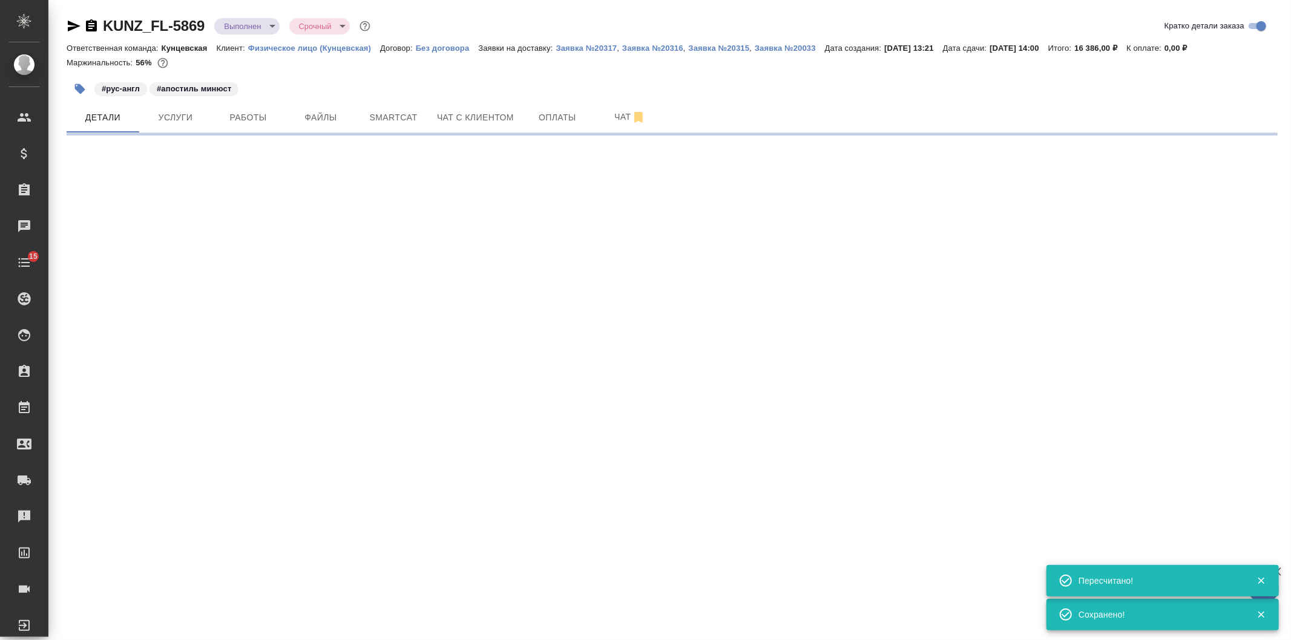
select select "RU"
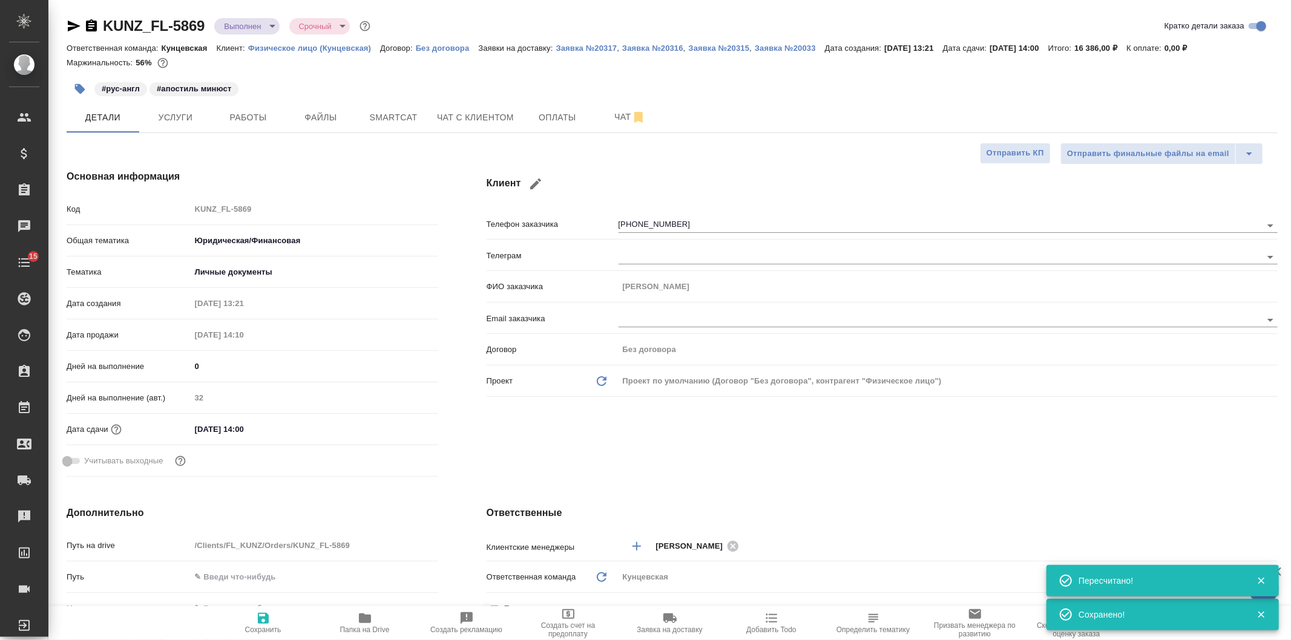
type textarea "x"
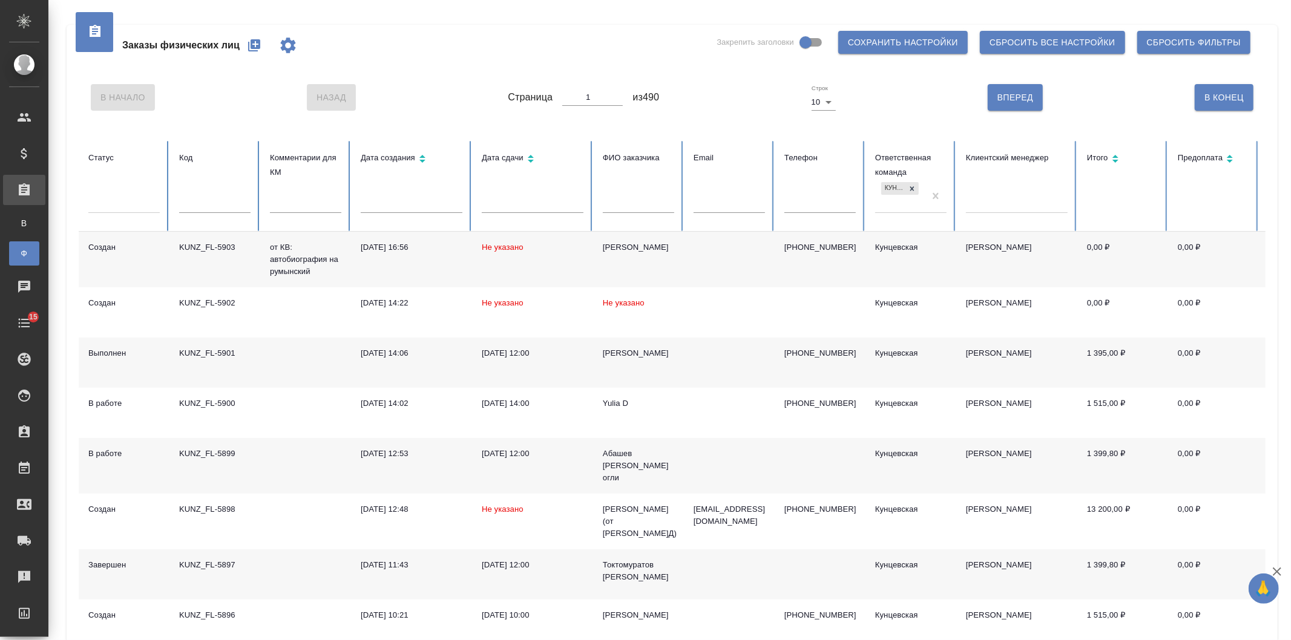
click at [629, 211] on input "text" at bounding box center [638, 204] width 71 height 17
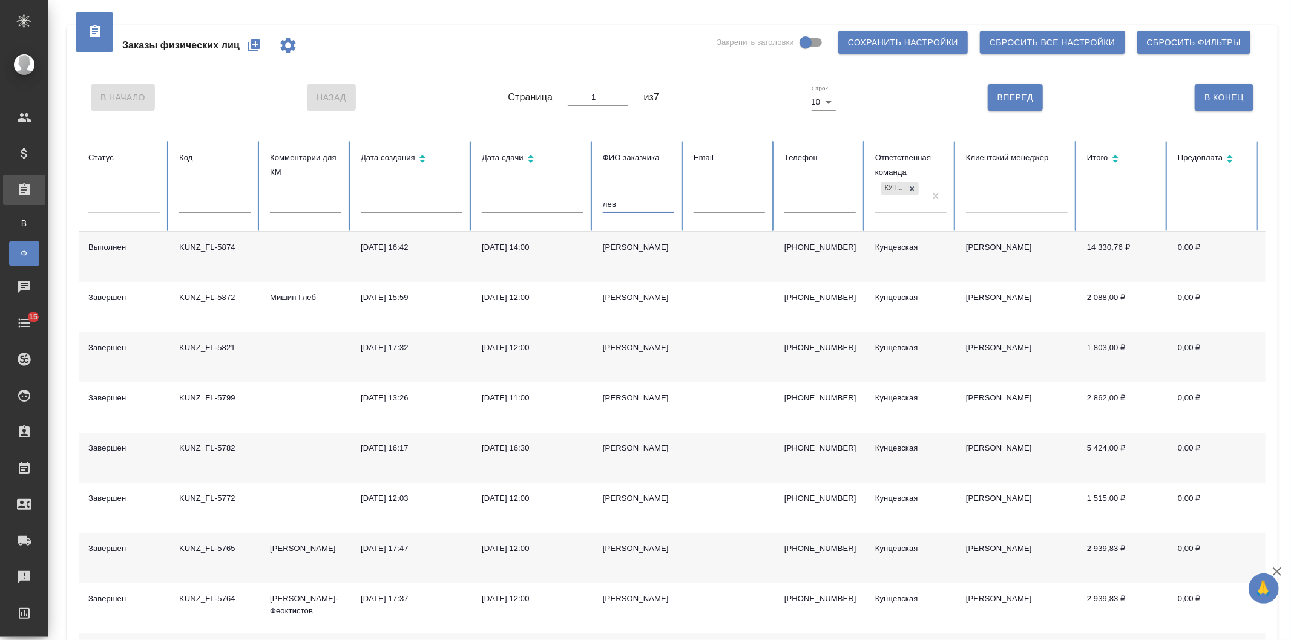
type input "лев"
click at [608, 254] on td "[PERSON_NAME]" at bounding box center [638, 257] width 91 height 50
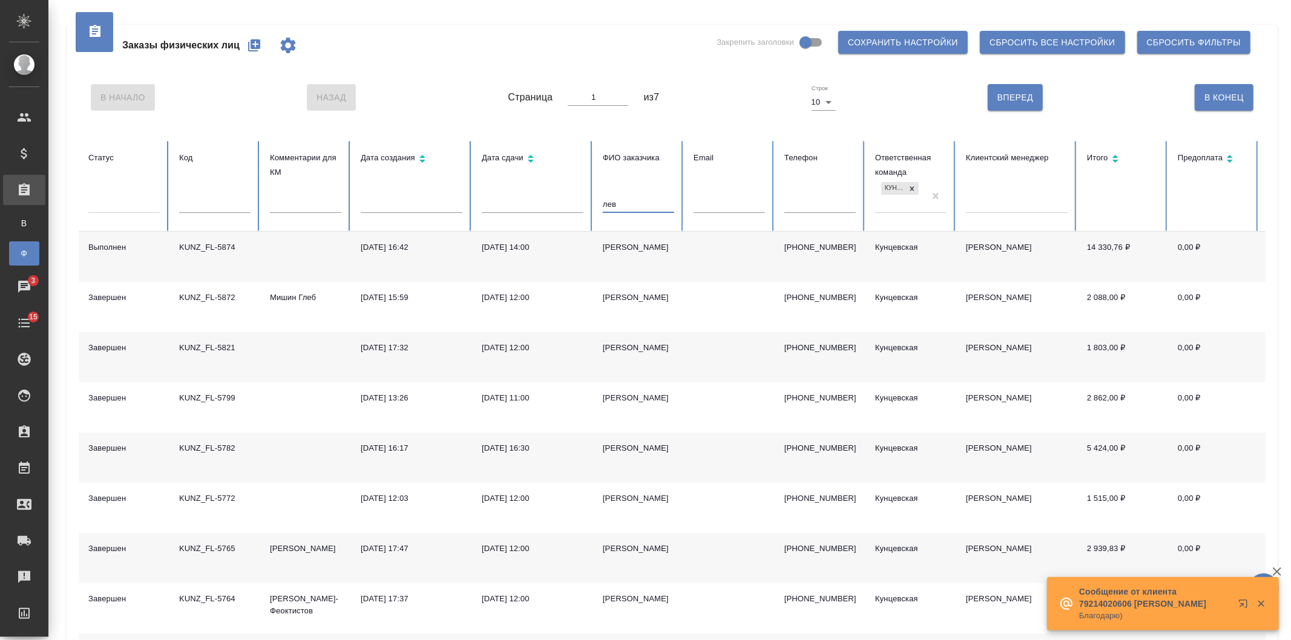
drag, startPoint x: 623, startPoint y: 202, endPoint x: 580, endPoint y: 202, distance: 43.6
click at [580, 202] on tr "Статус Код Комментарии для КМ Дата создания Дата сдачи ФИО заказчика лев Email …" at bounding box center [760, 186] width 1362 height 91
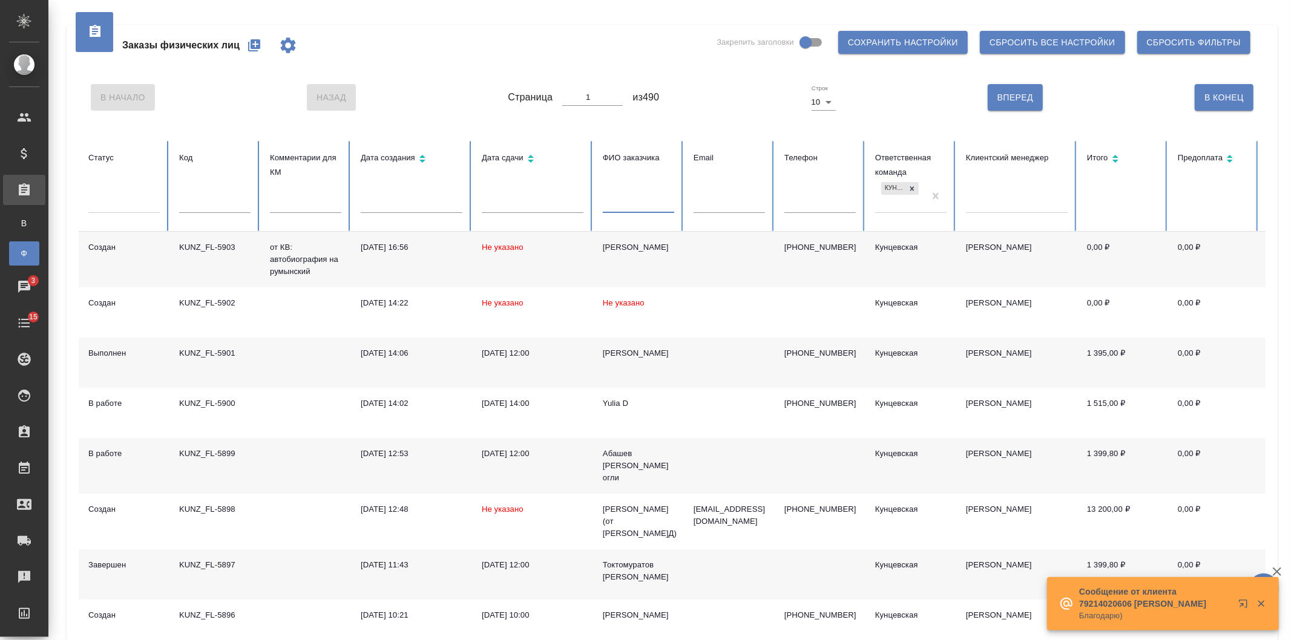
click at [412, 367] on td "10.09.2025, 14:06" at bounding box center [411, 363] width 121 height 50
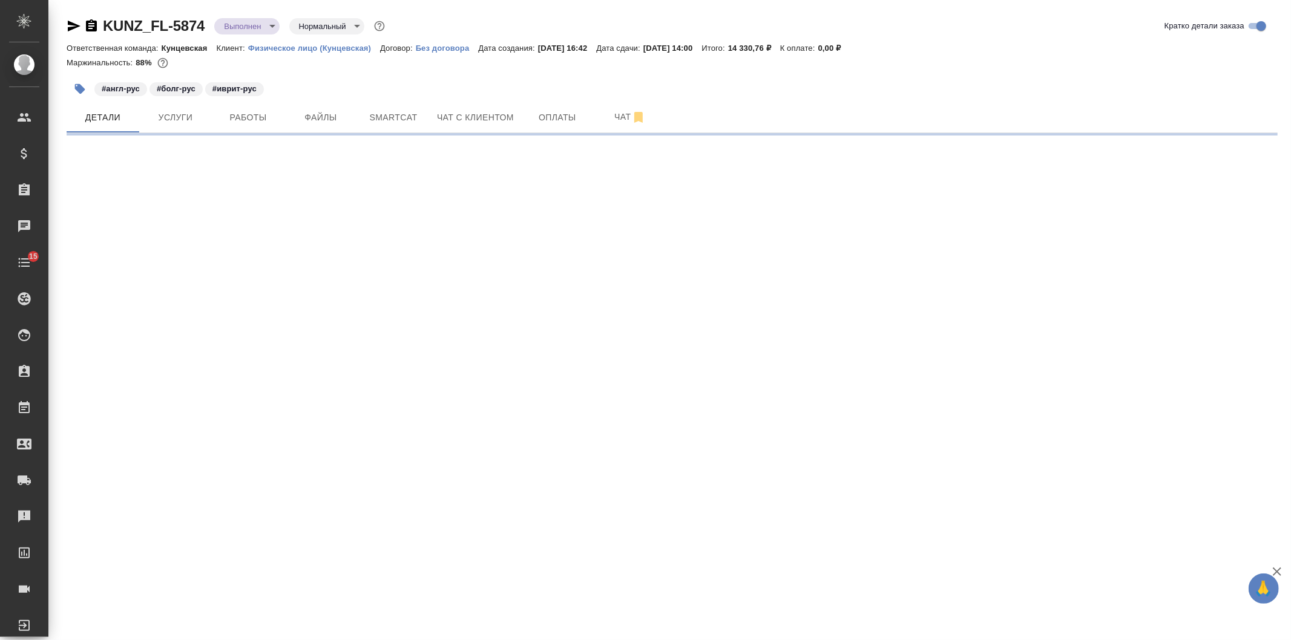
select select "RU"
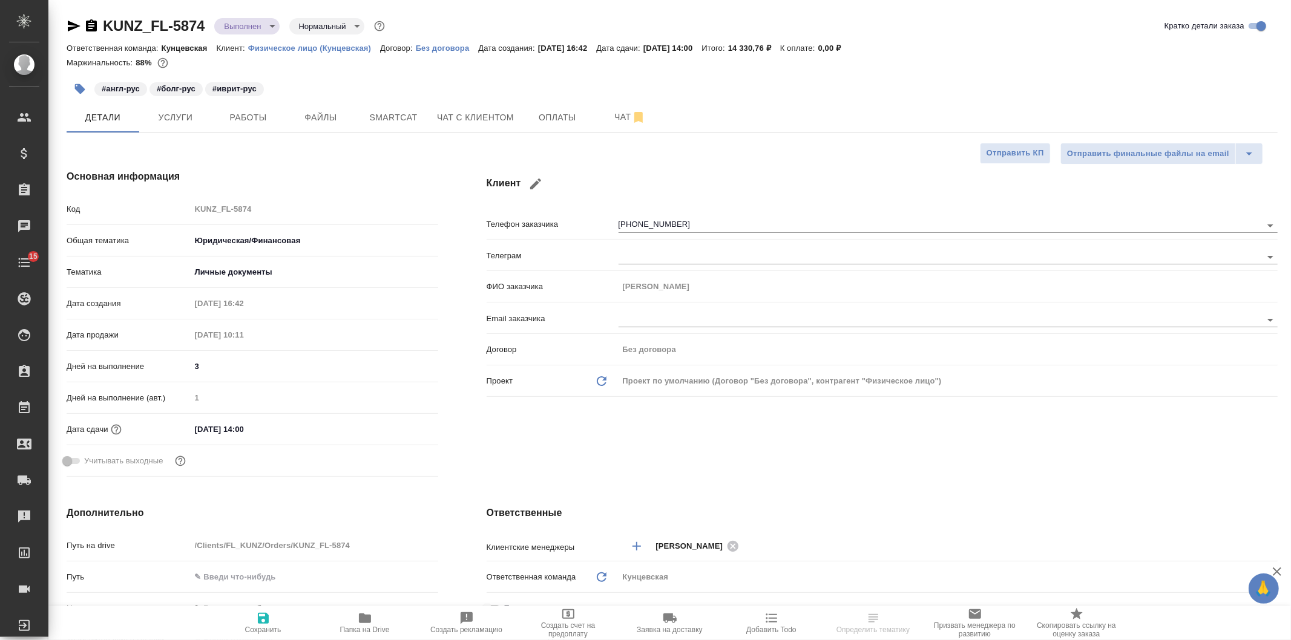
type textarea "x"
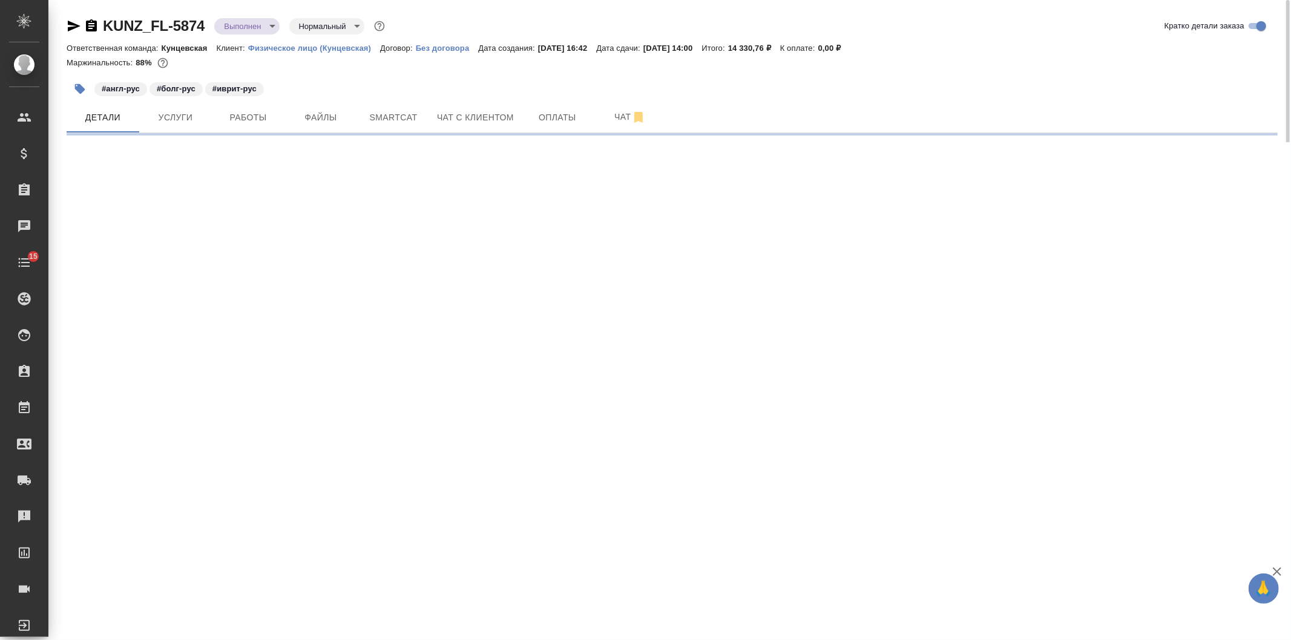
select select "RU"
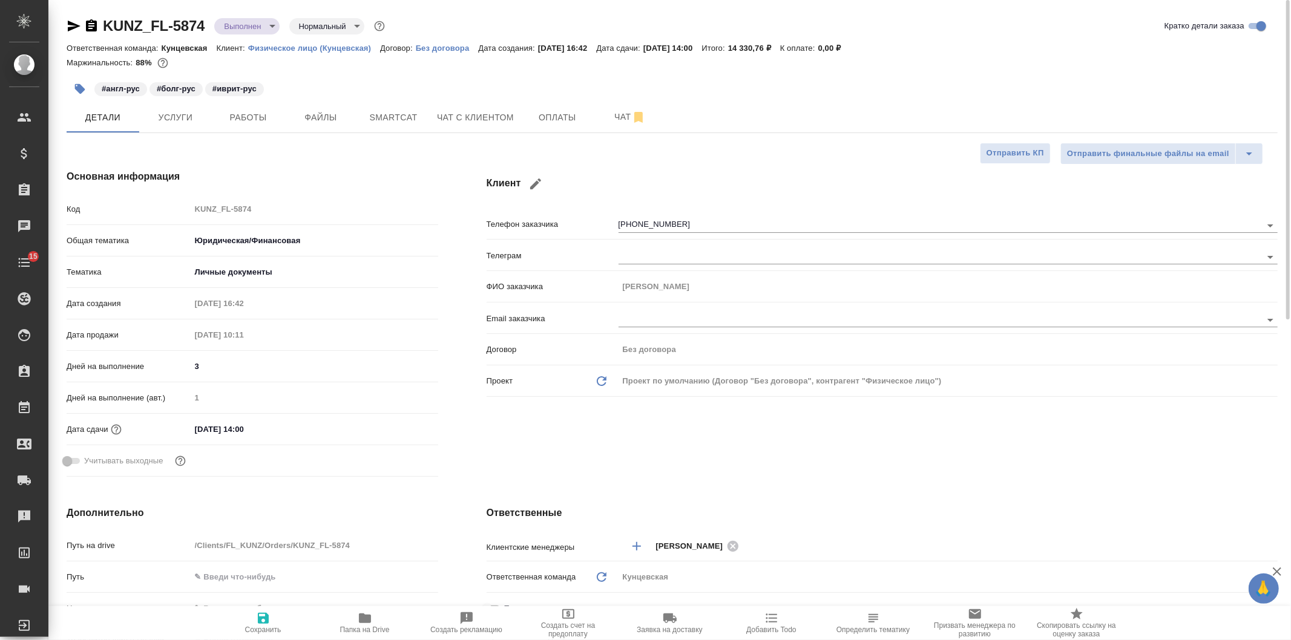
type textarea "x"
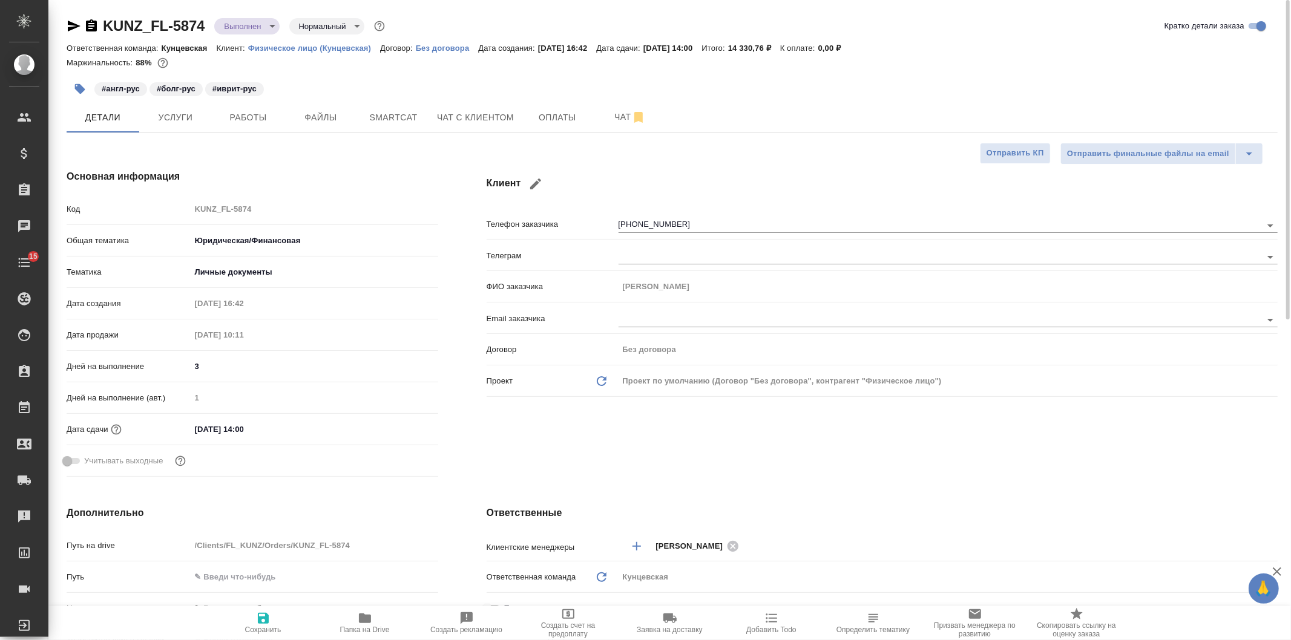
type textarea "x"
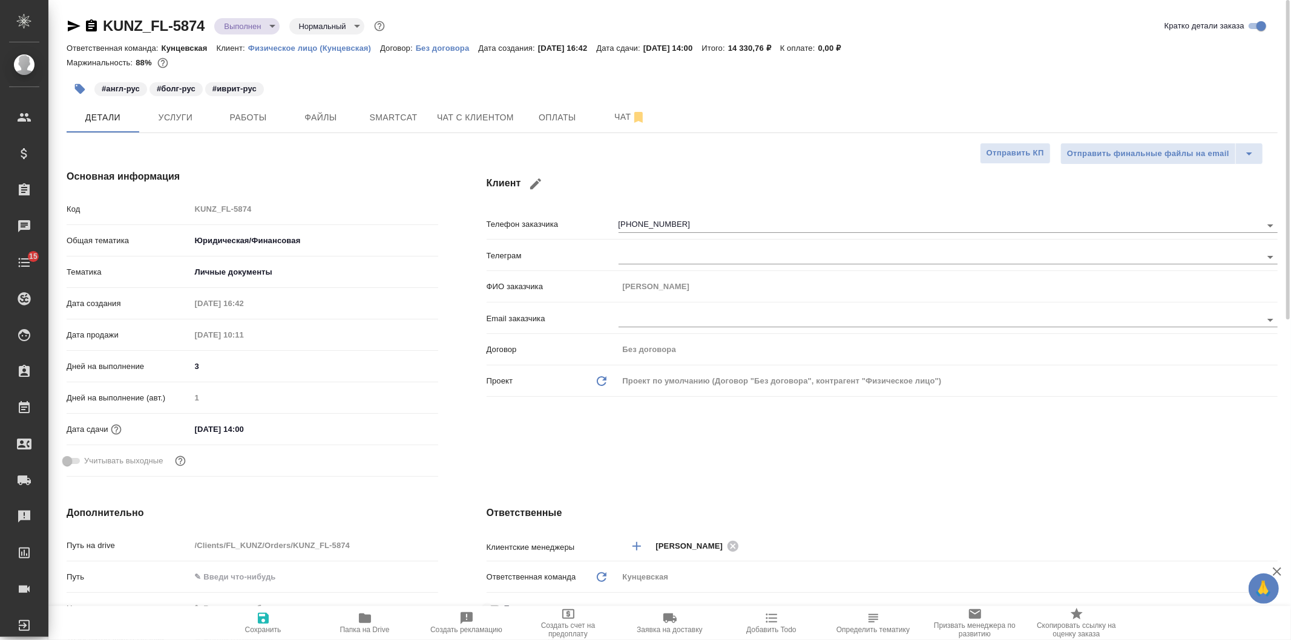
type textarea "x"
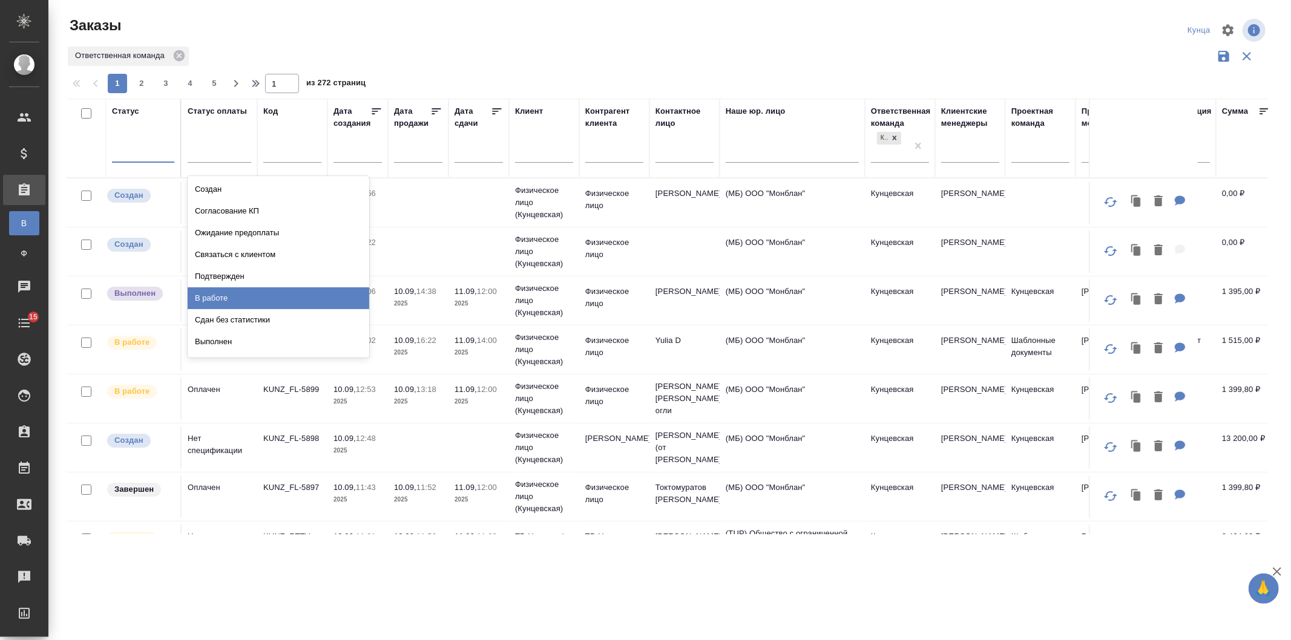
click at [274, 301] on div "В работе" at bounding box center [279, 299] width 182 height 22
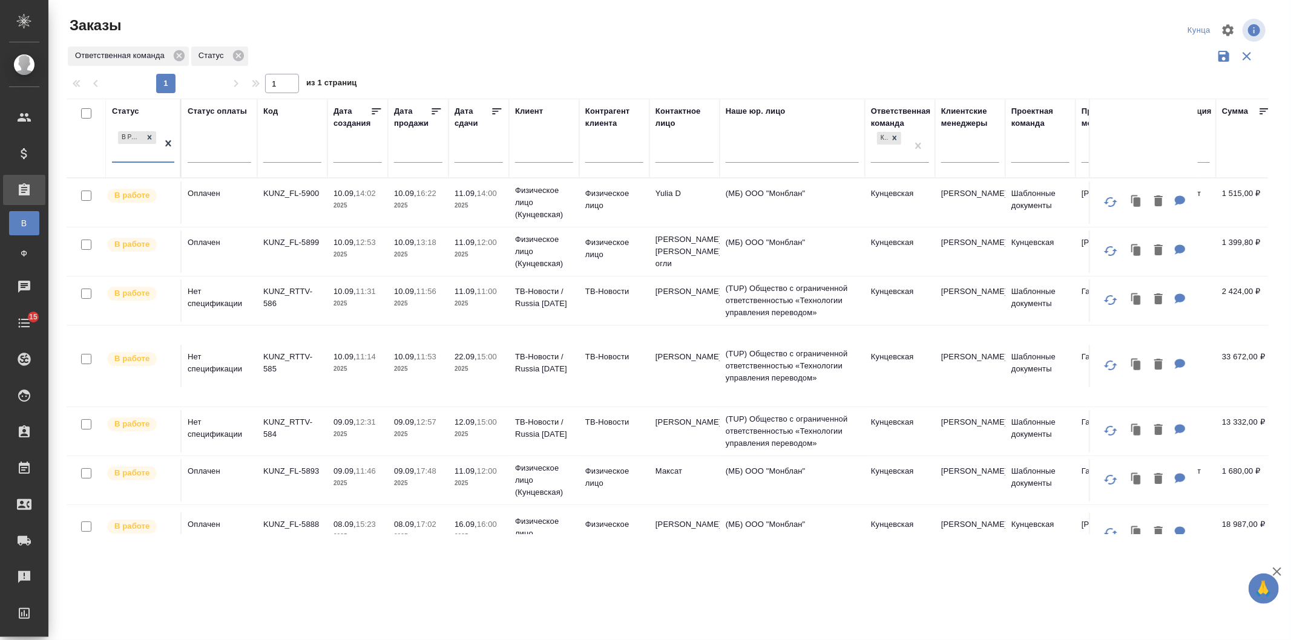
click at [495, 113] on icon at bounding box center [497, 111] width 9 height 6
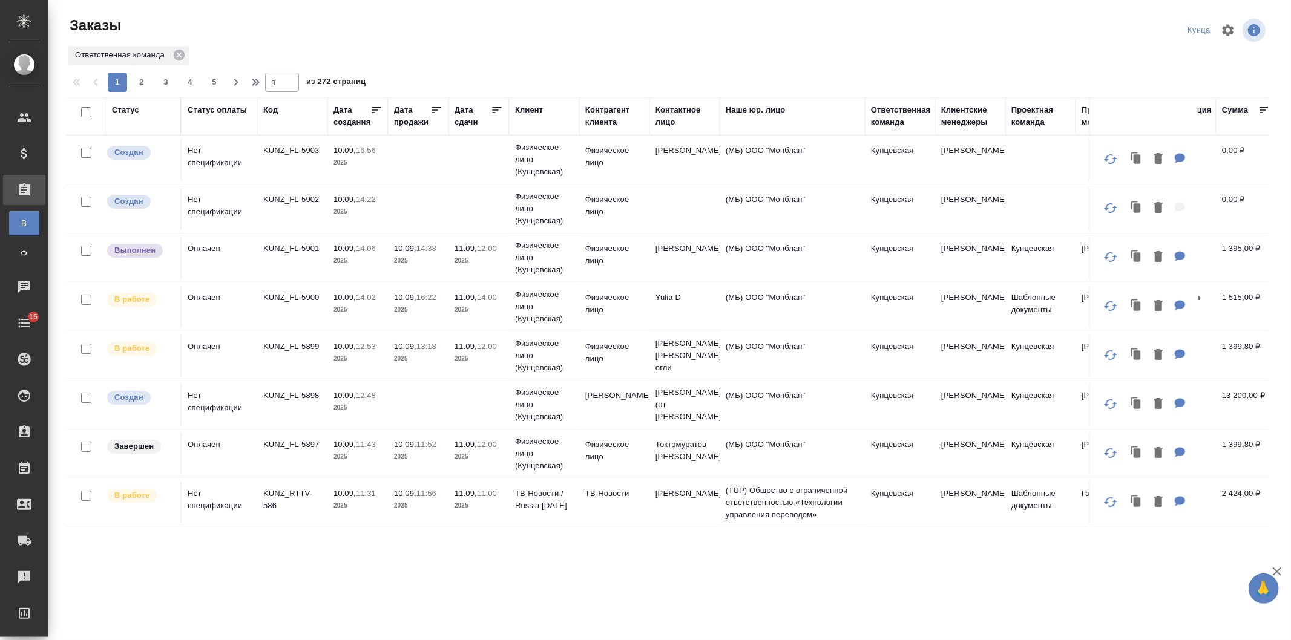
click at [458, 122] on div "Дата сдачи" at bounding box center [473, 116] width 36 height 24
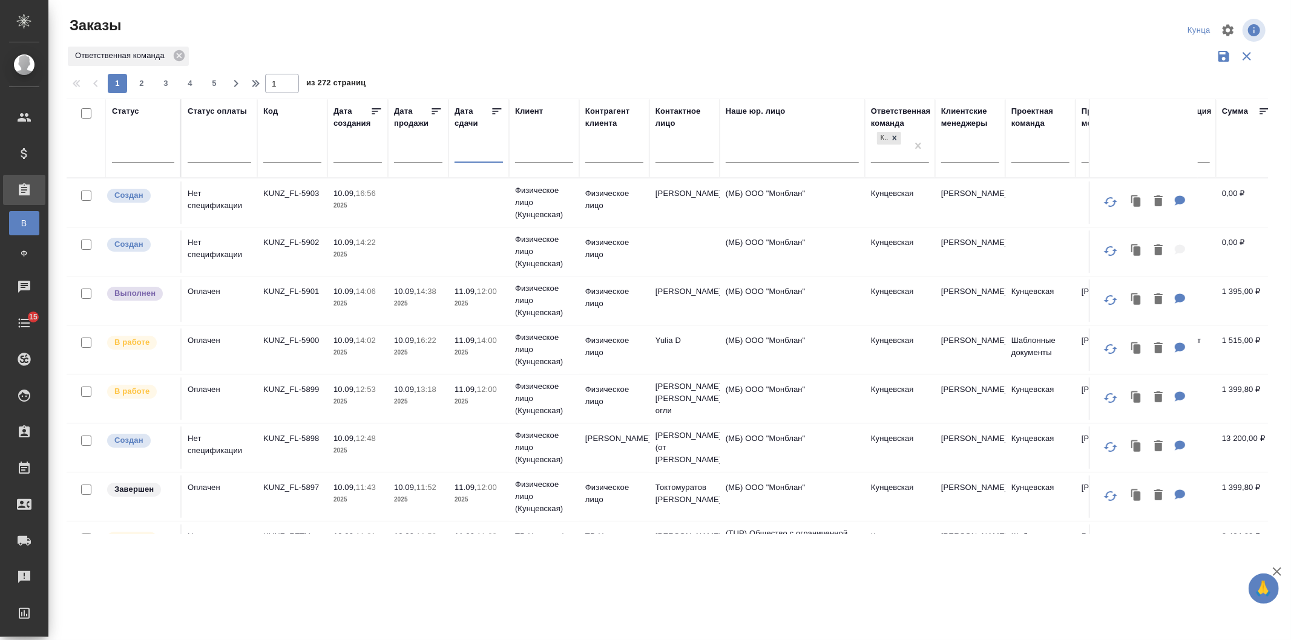
click at [475, 153] on input "text" at bounding box center [482, 152] width 41 height 17
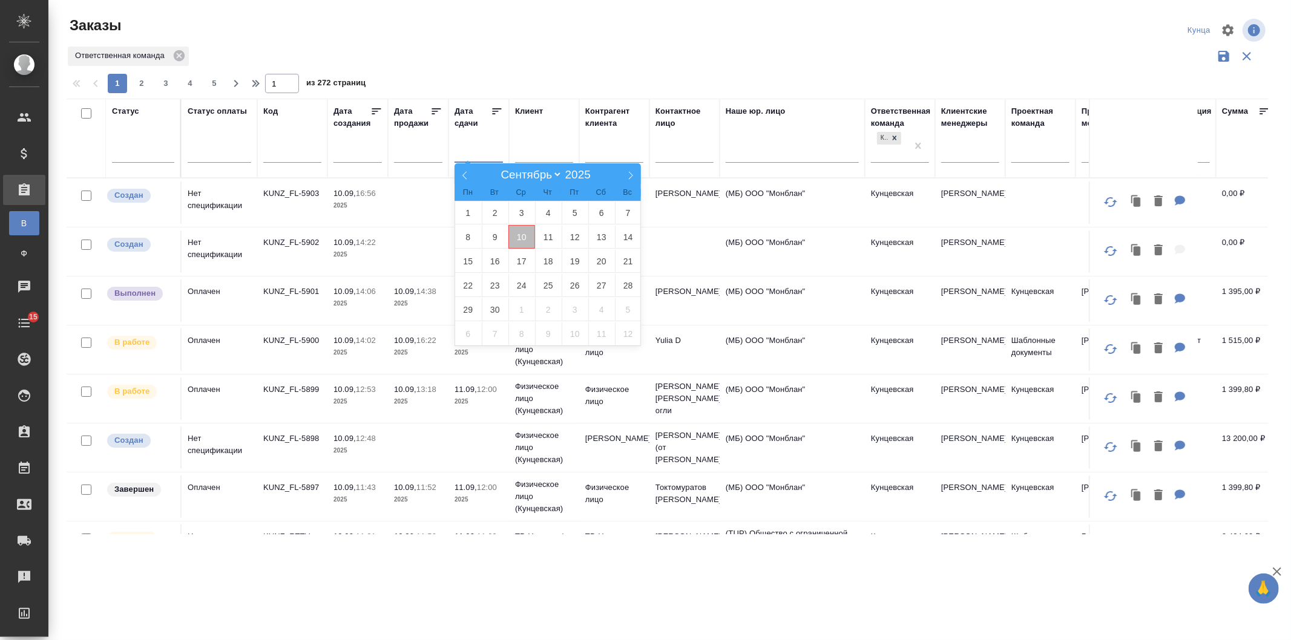
click at [518, 239] on span "10" at bounding box center [521, 237] width 27 height 24
type div "2025-09-09T21:00:00.000Z"
click at [632, 238] on span "14" at bounding box center [628, 237] width 27 height 24
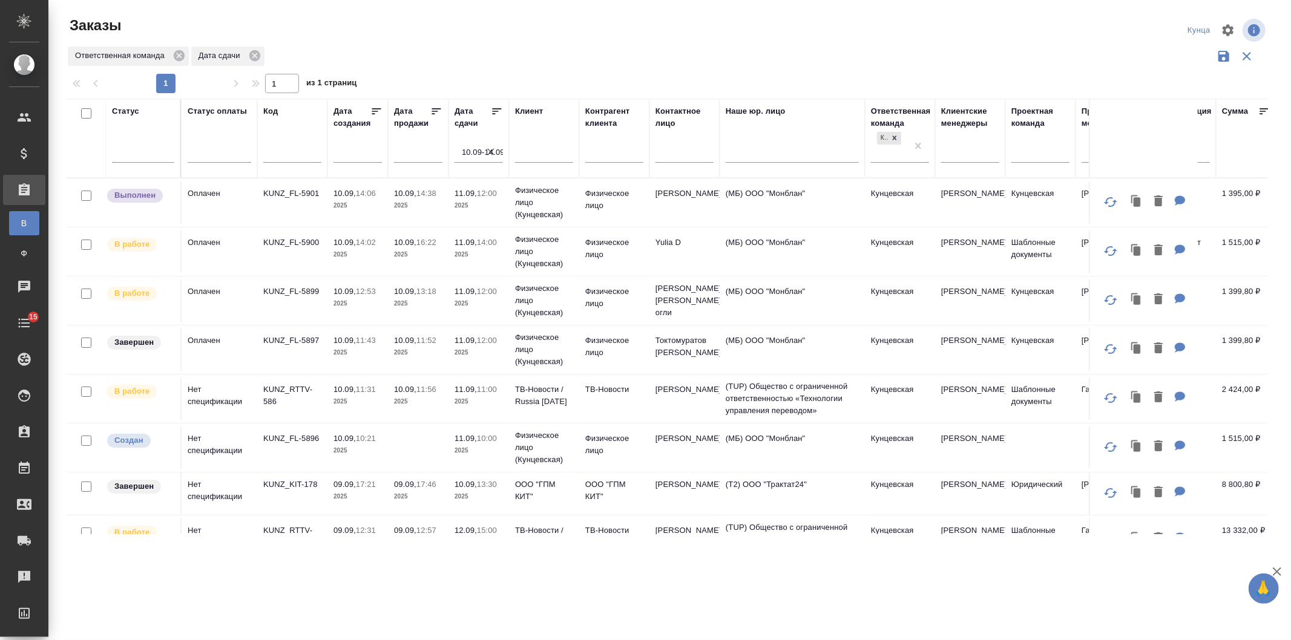
click at [497, 115] on icon at bounding box center [497, 111] width 12 height 12
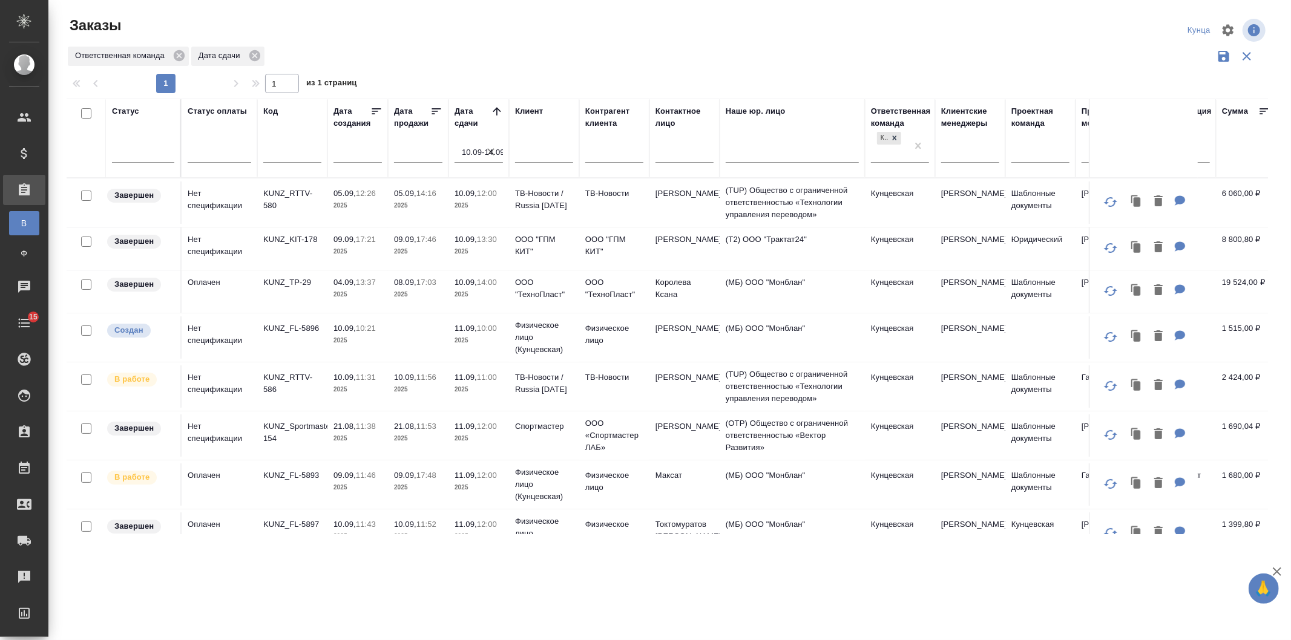
click at [337, 342] on p "2025" at bounding box center [358, 341] width 48 height 12
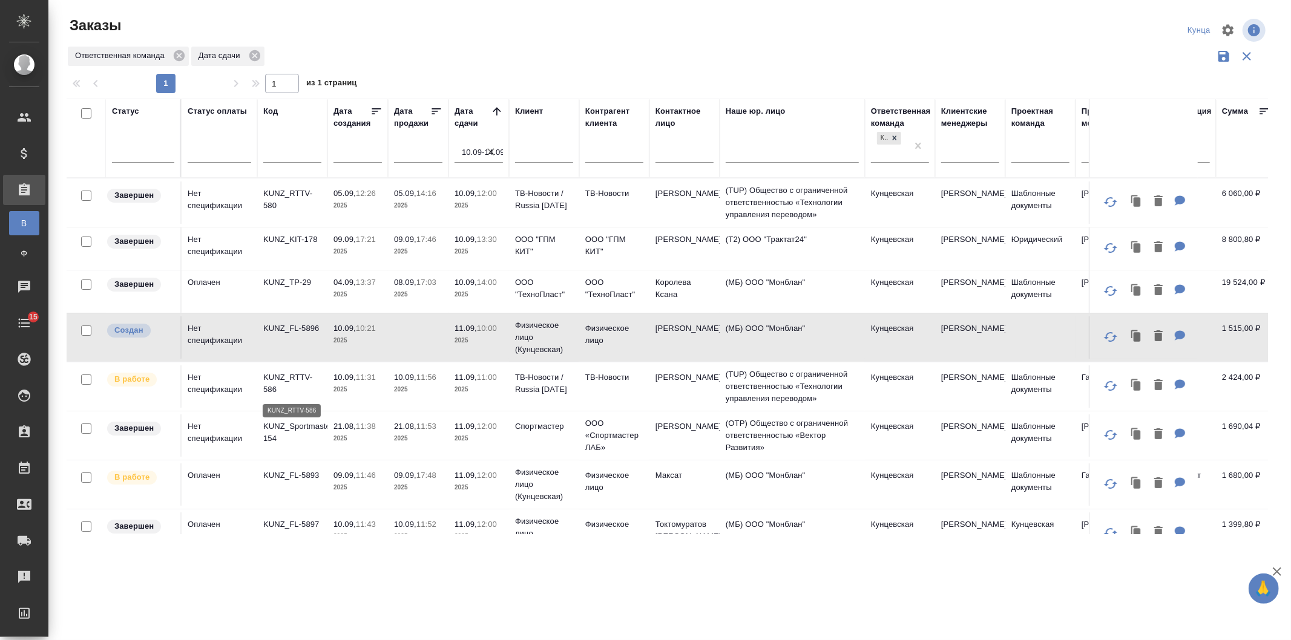
click at [298, 380] on p "KUNZ_RTTV-586" at bounding box center [292, 384] width 58 height 24
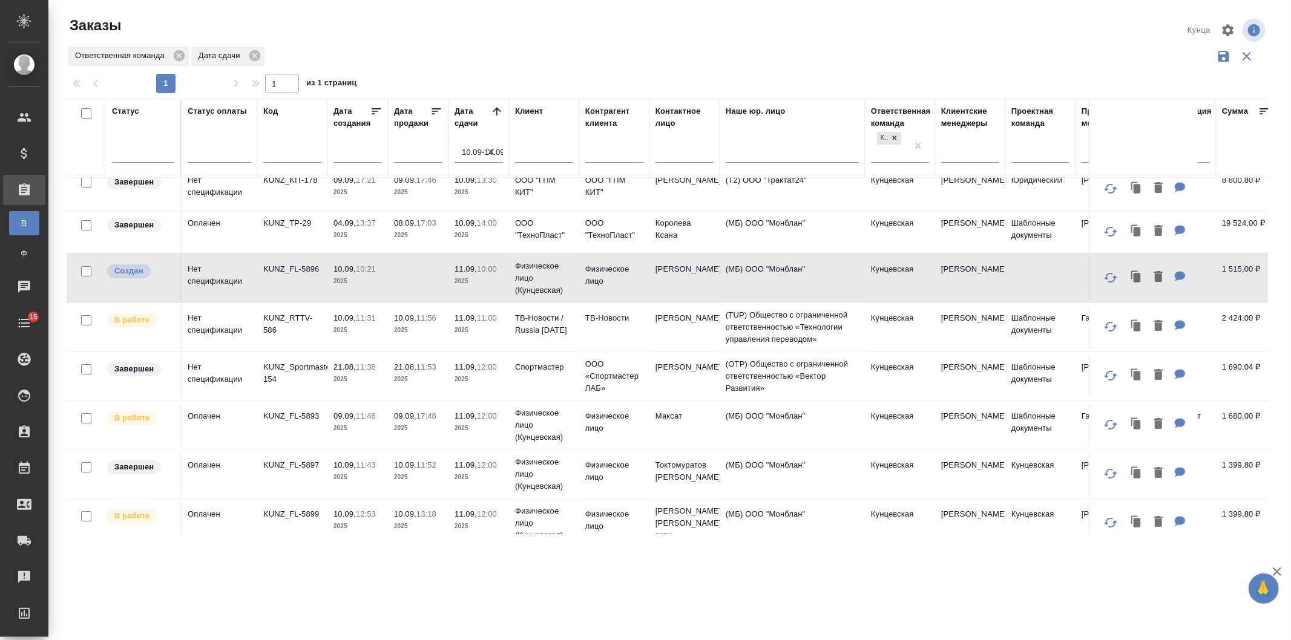
scroll to position [89, 0]
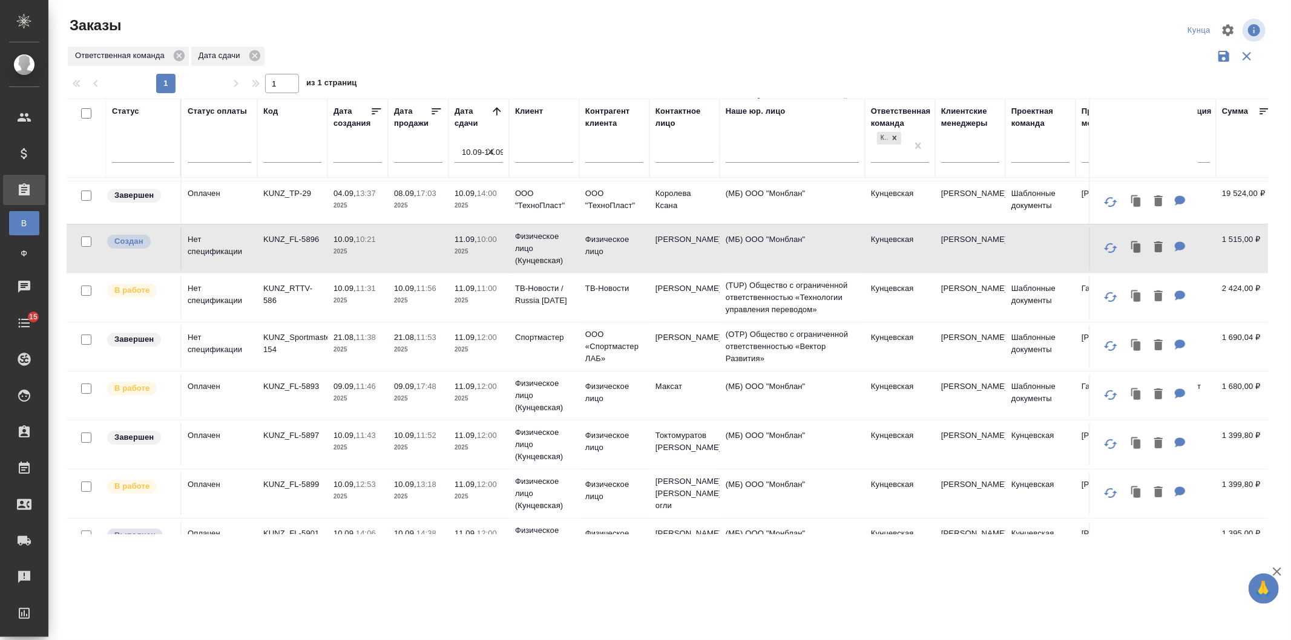
click at [406, 294] on span "10.09, 11:56" at bounding box center [418, 289] width 48 height 12
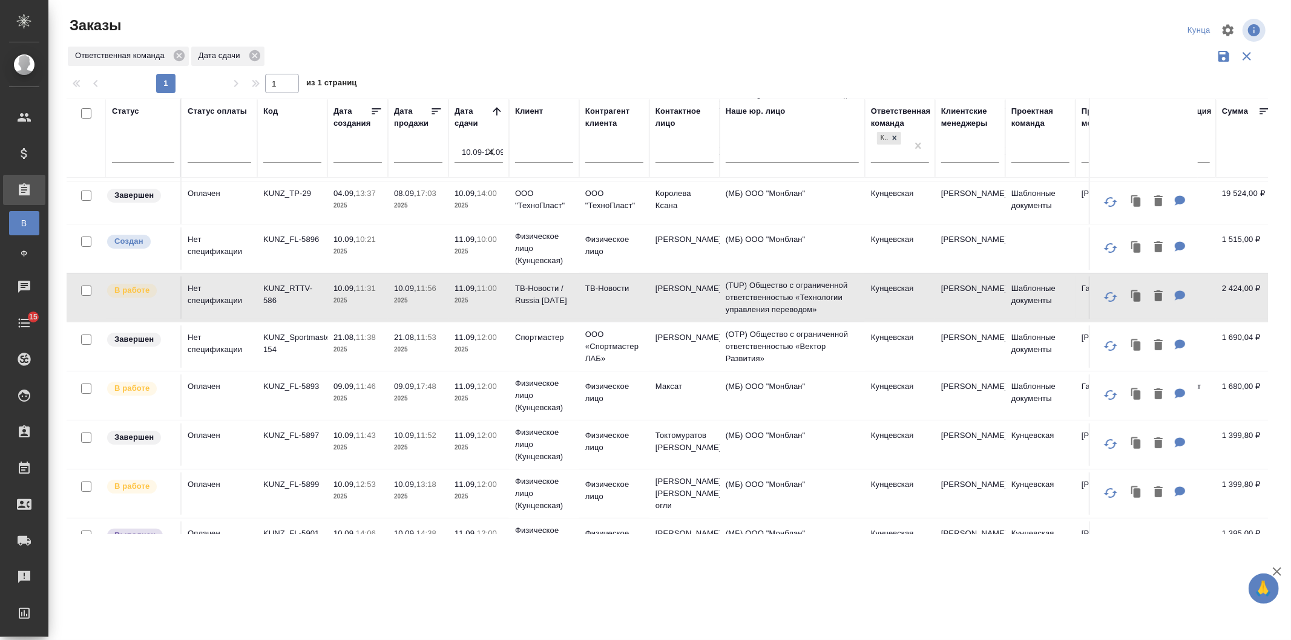
click at [401, 386] on p "09.09," at bounding box center [405, 386] width 22 height 9
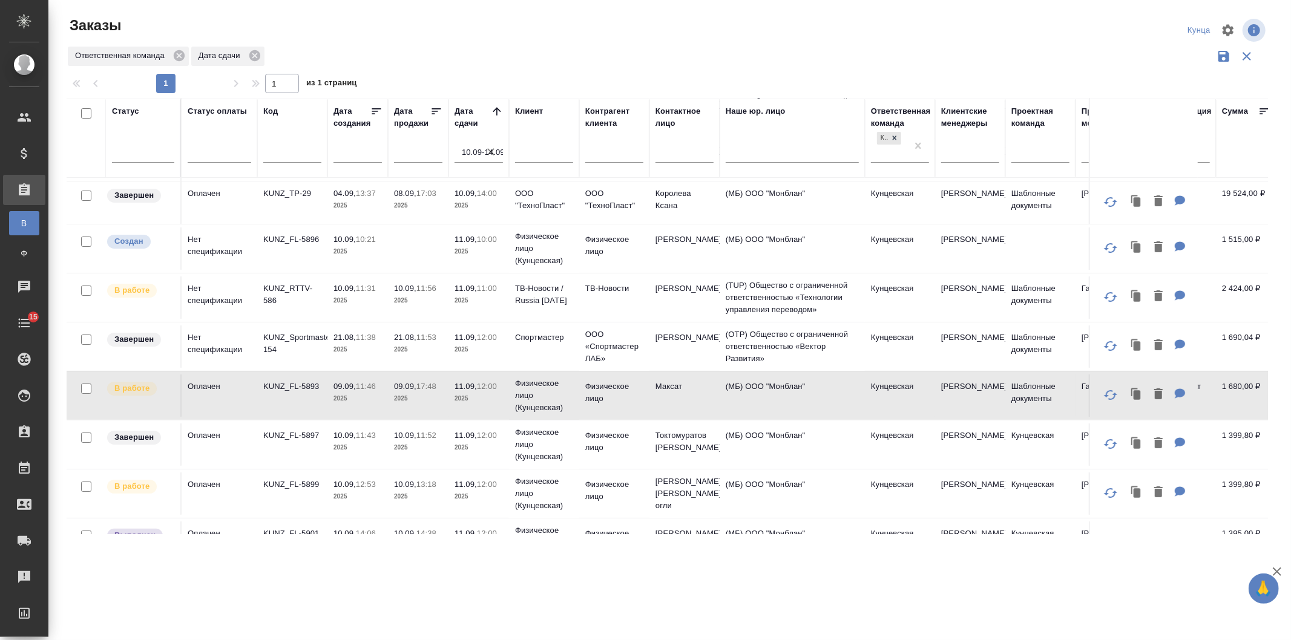
click at [406, 455] on td "10.09, 11:52 2025" at bounding box center [418, 445] width 61 height 42
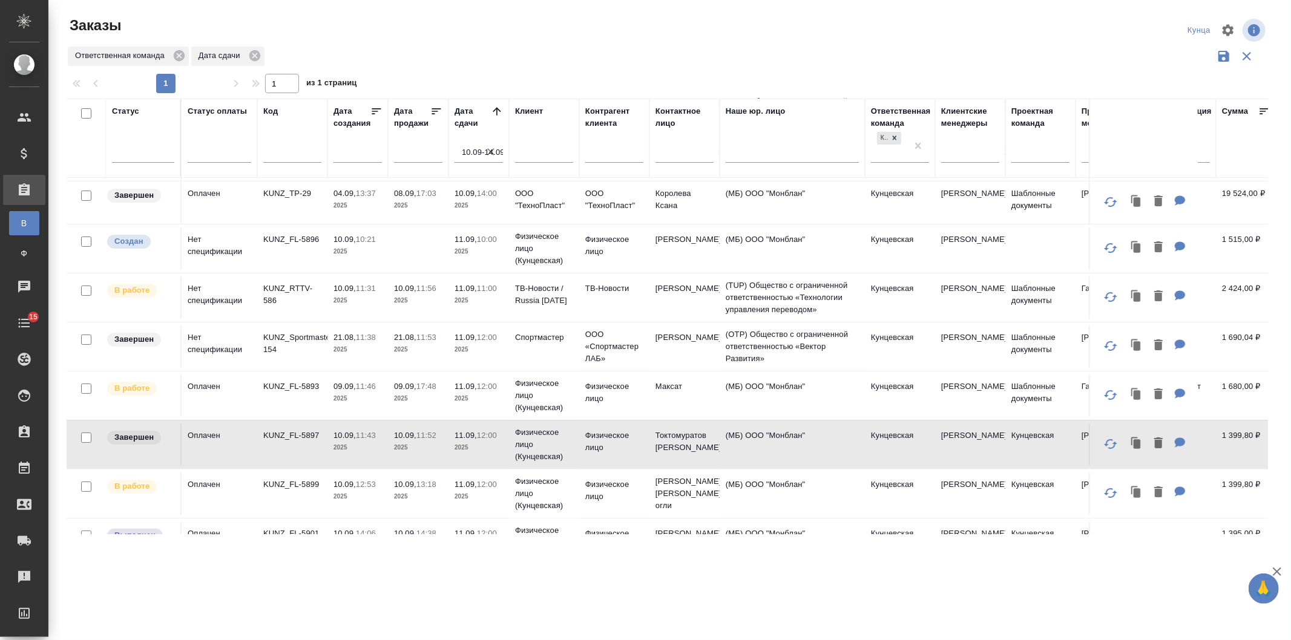
scroll to position [179, 0]
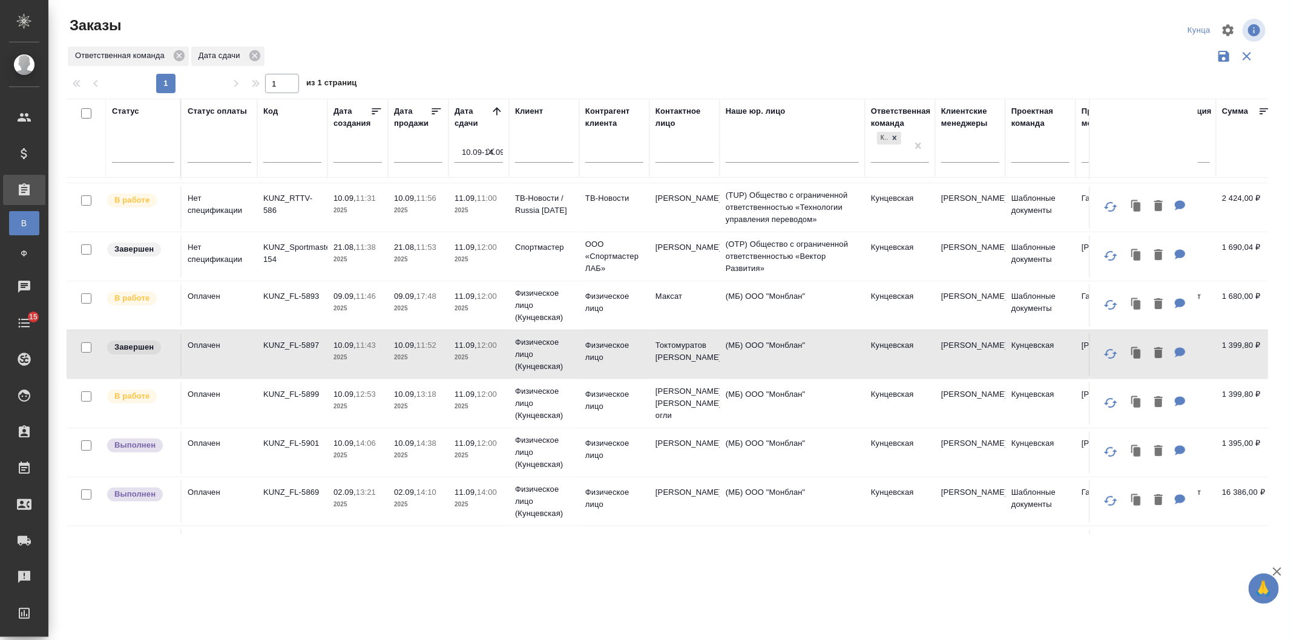
click at [384, 420] on td "10.09, 12:53 2025" at bounding box center [357, 404] width 61 height 42
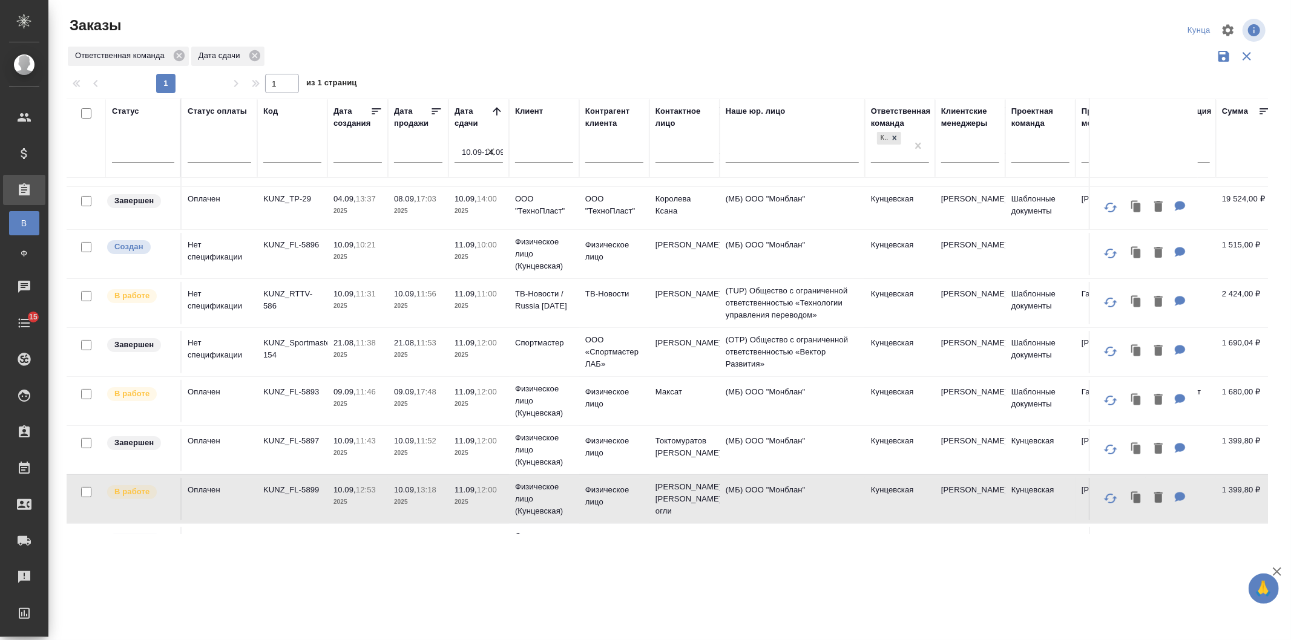
scroll to position [0, 0]
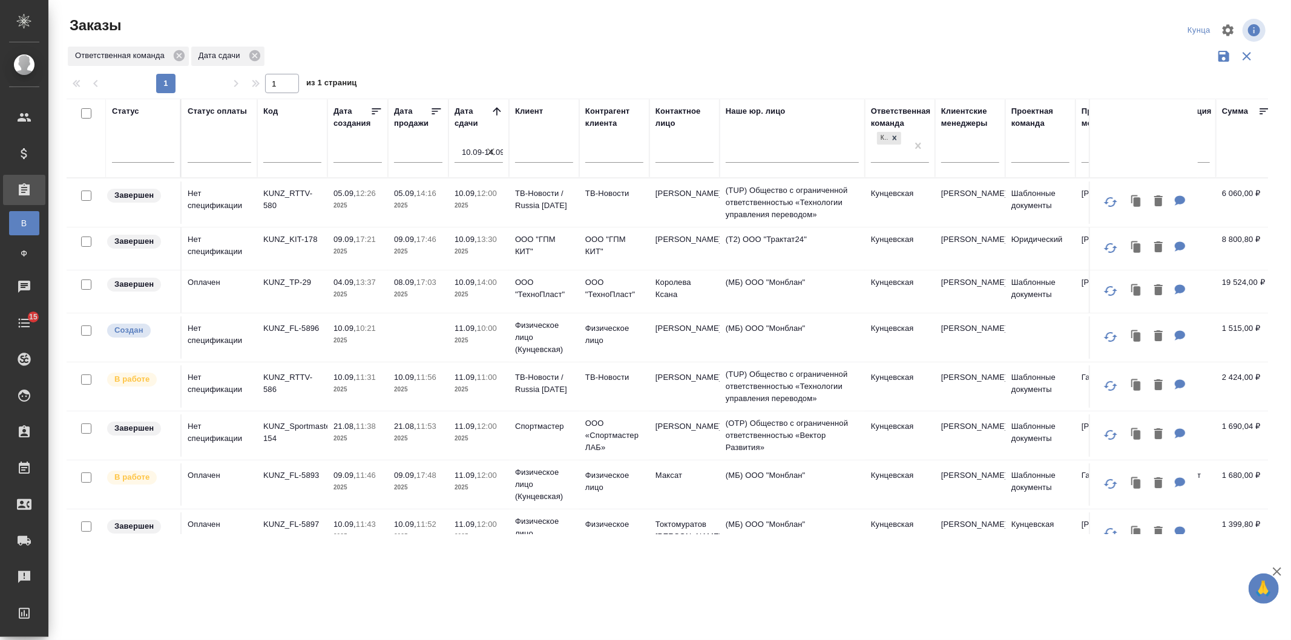
click at [309, 343] on td "KUNZ_FL-5896" at bounding box center [292, 338] width 70 height 42
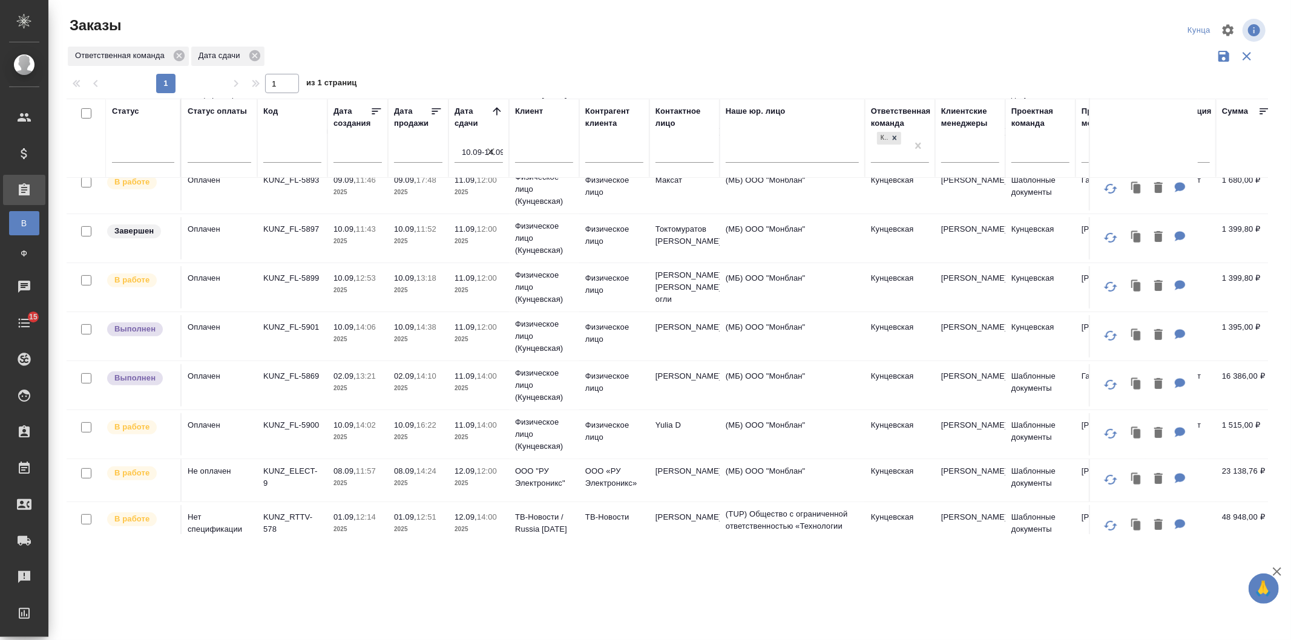
scroll to position [427, 0]
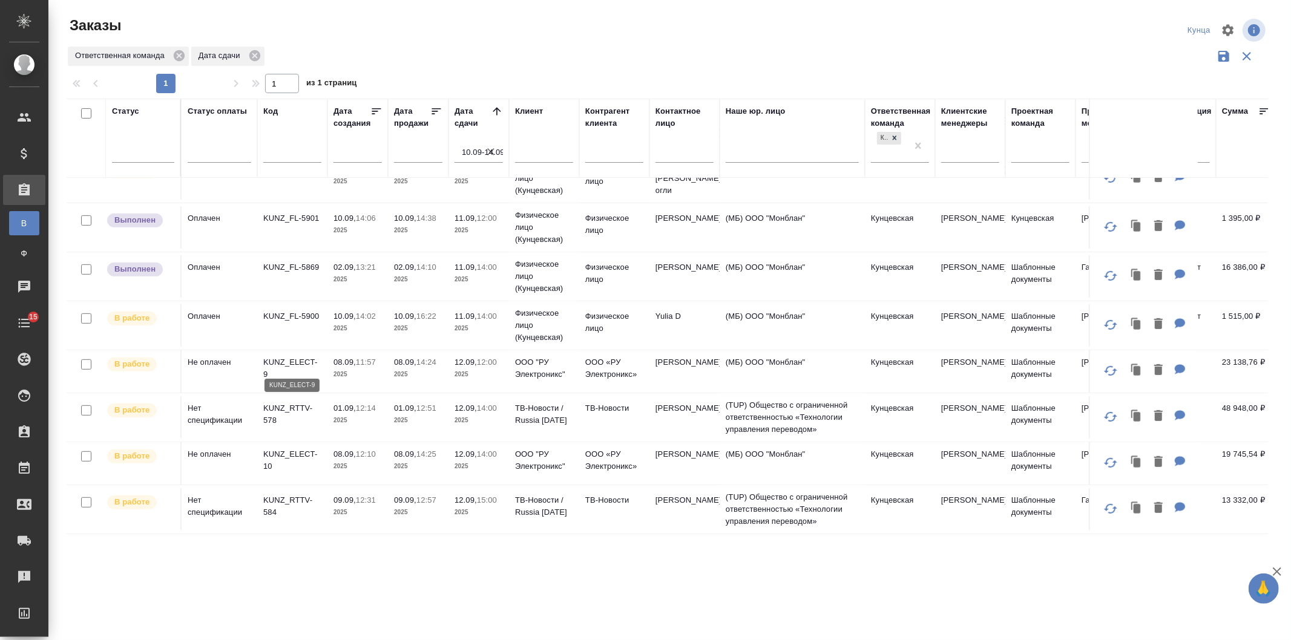
click at [300, 358] on p "KUNZ_ELECT-9" at bounding box center [292, 369] width 58 height 24
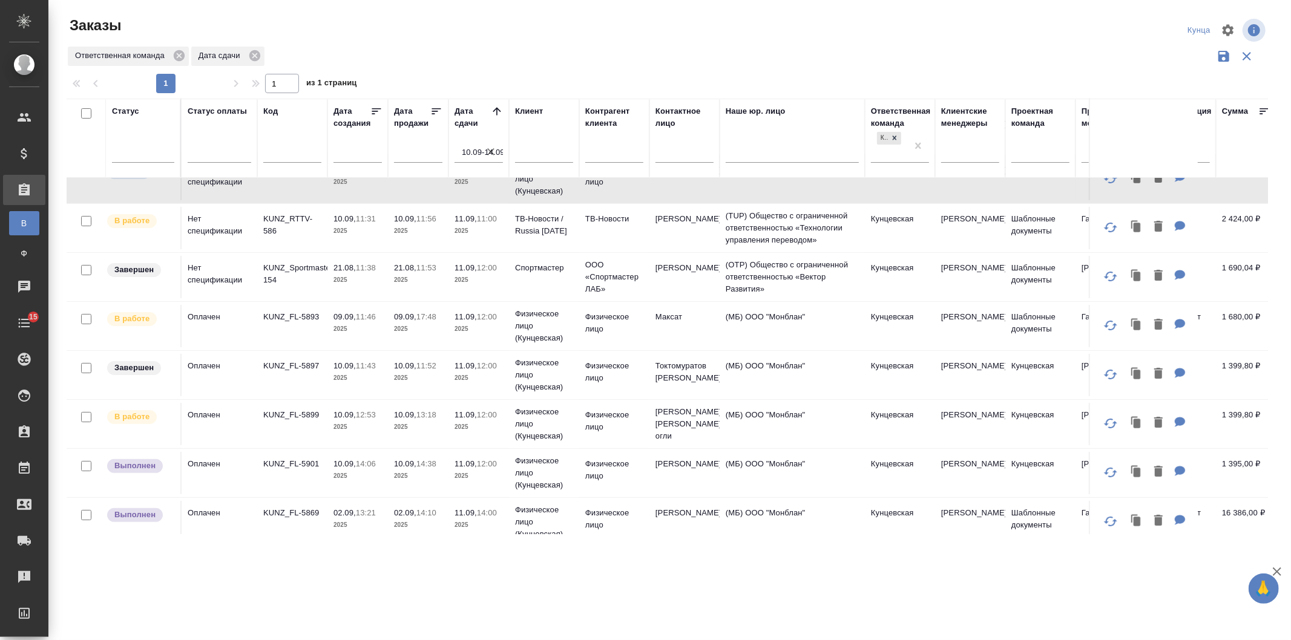
scroll to position [69, 0]
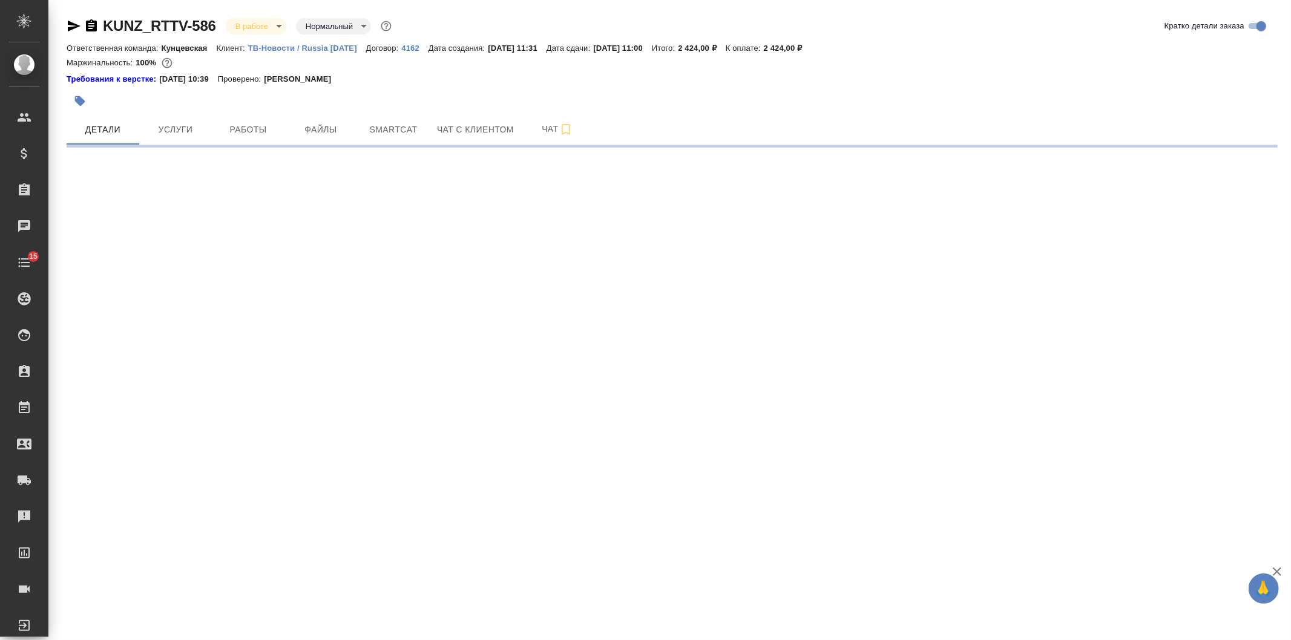
select select "RU"
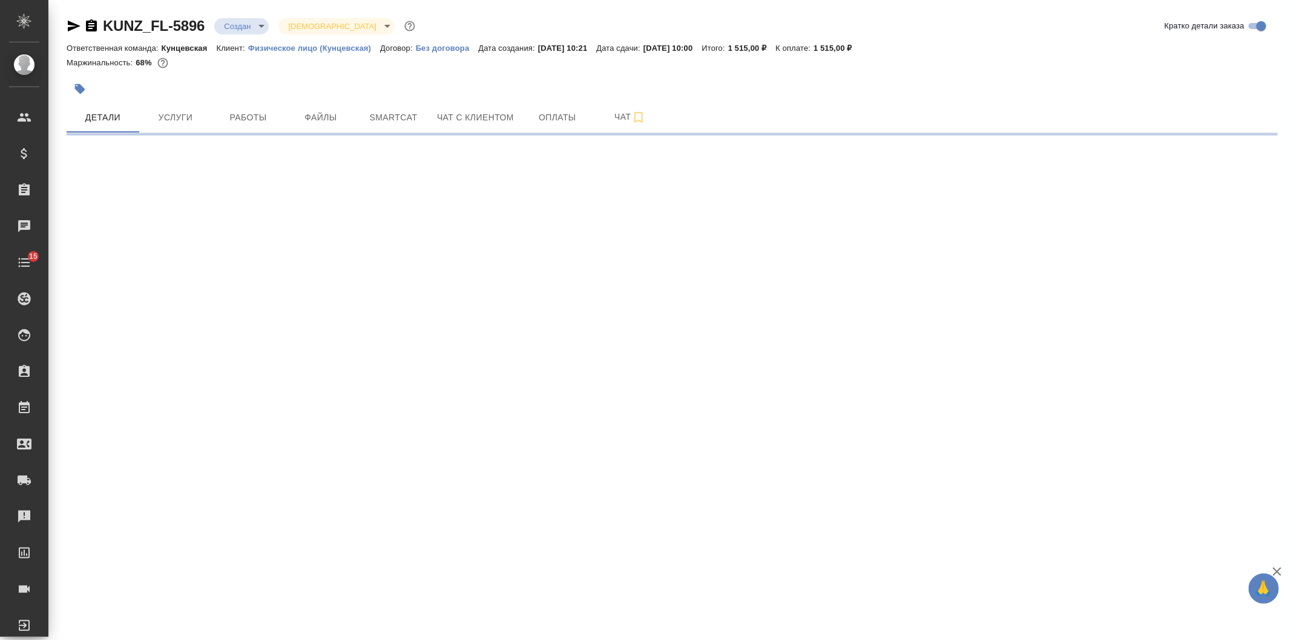
select select "RU"
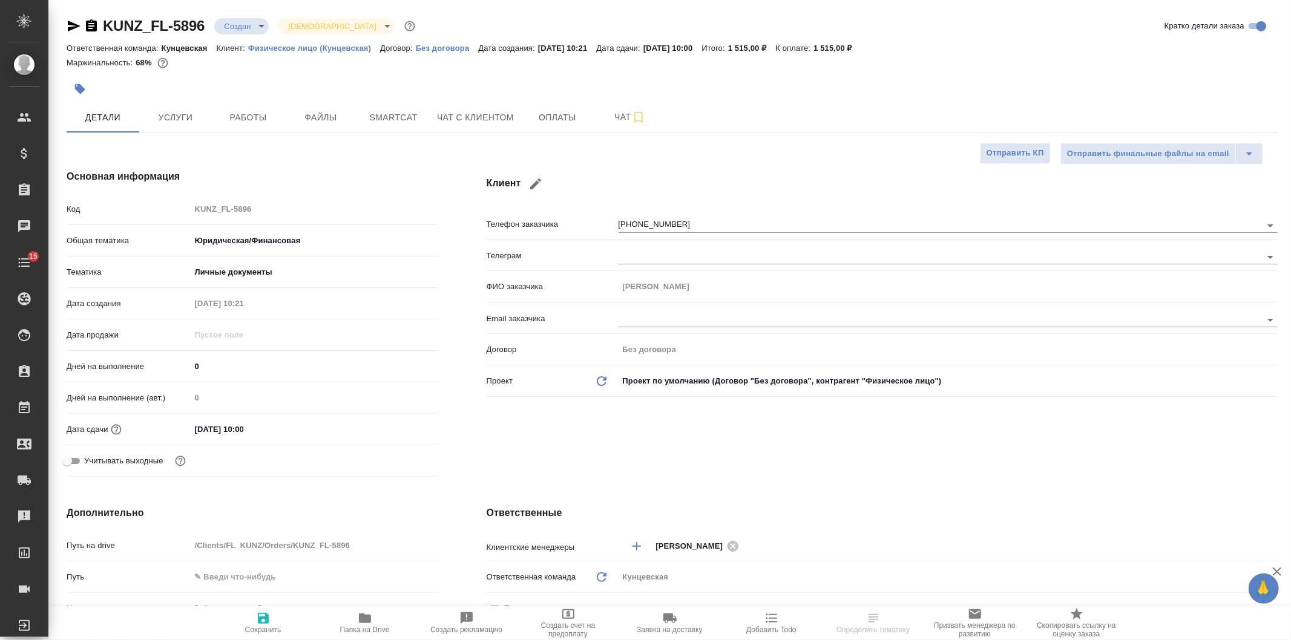
type textarea "x"
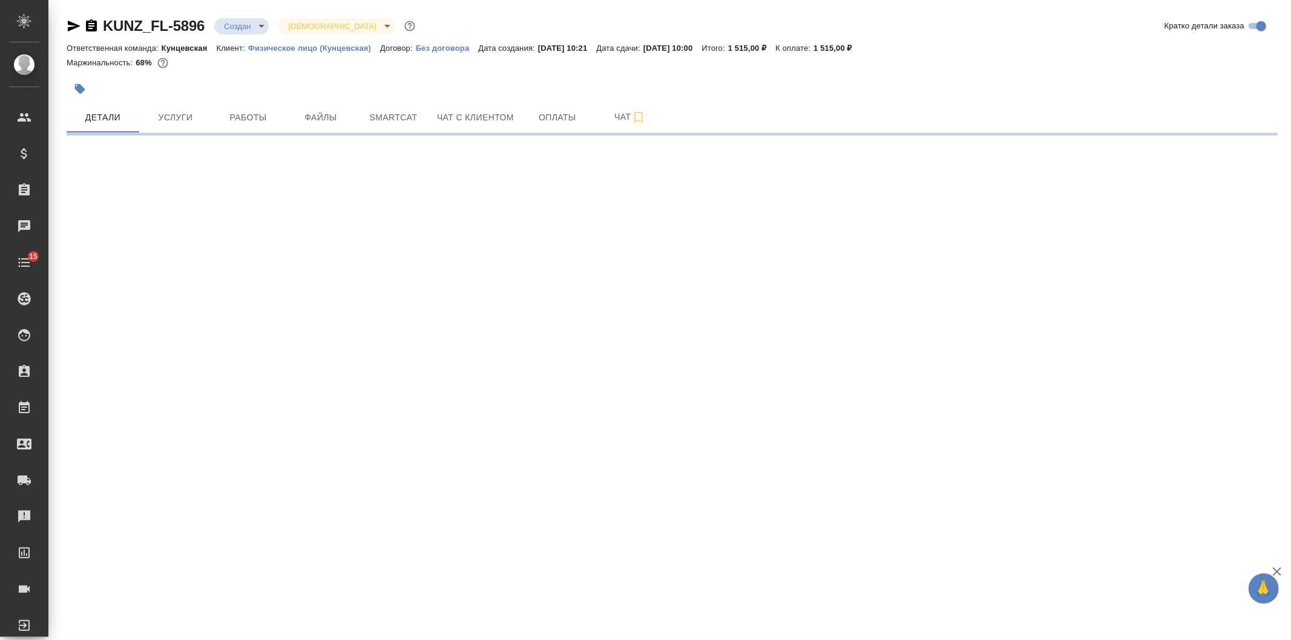
select select "RU"
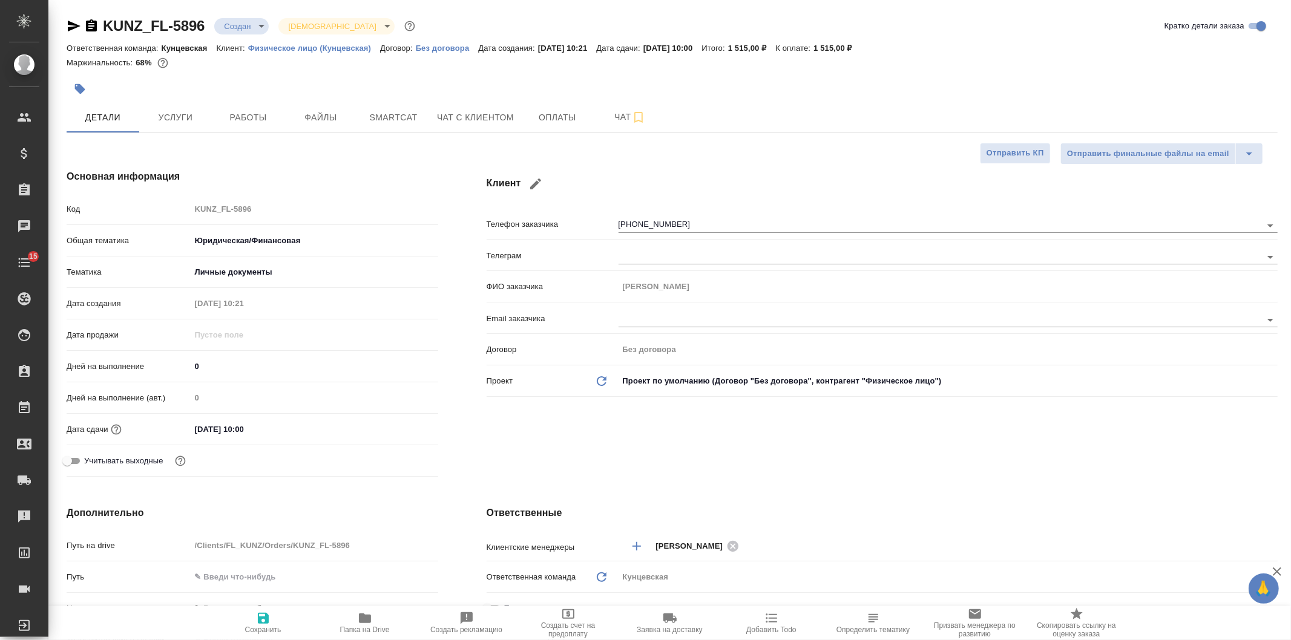
type textarea "x"
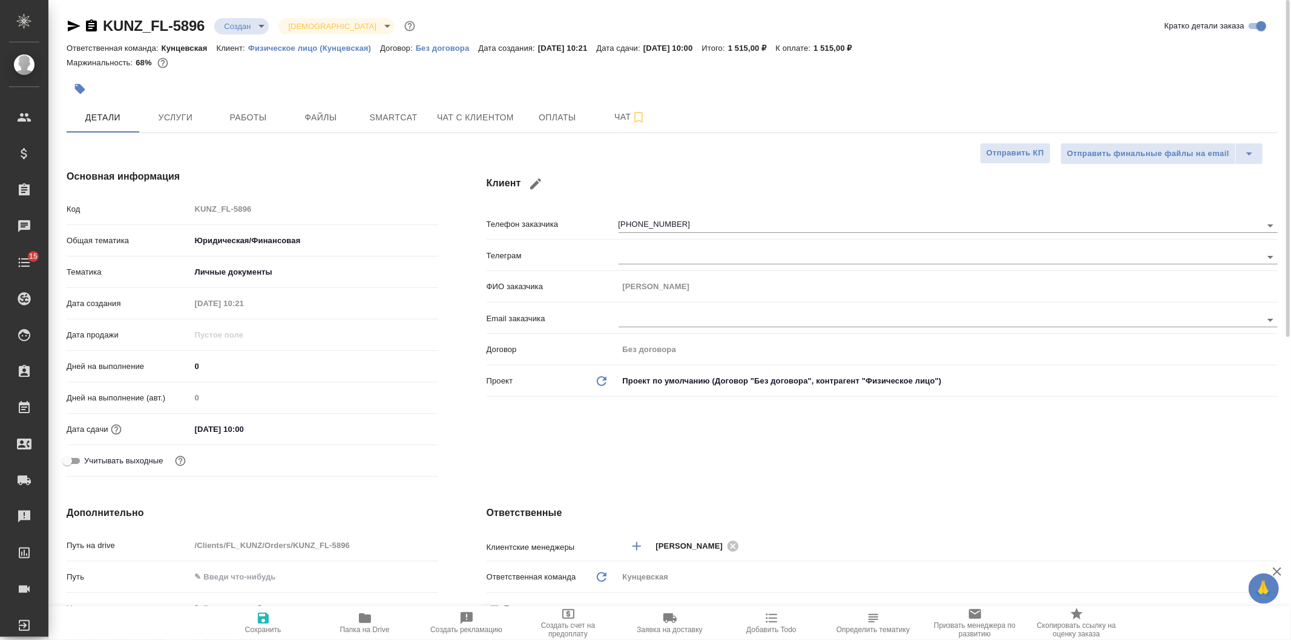
type textarea "x"
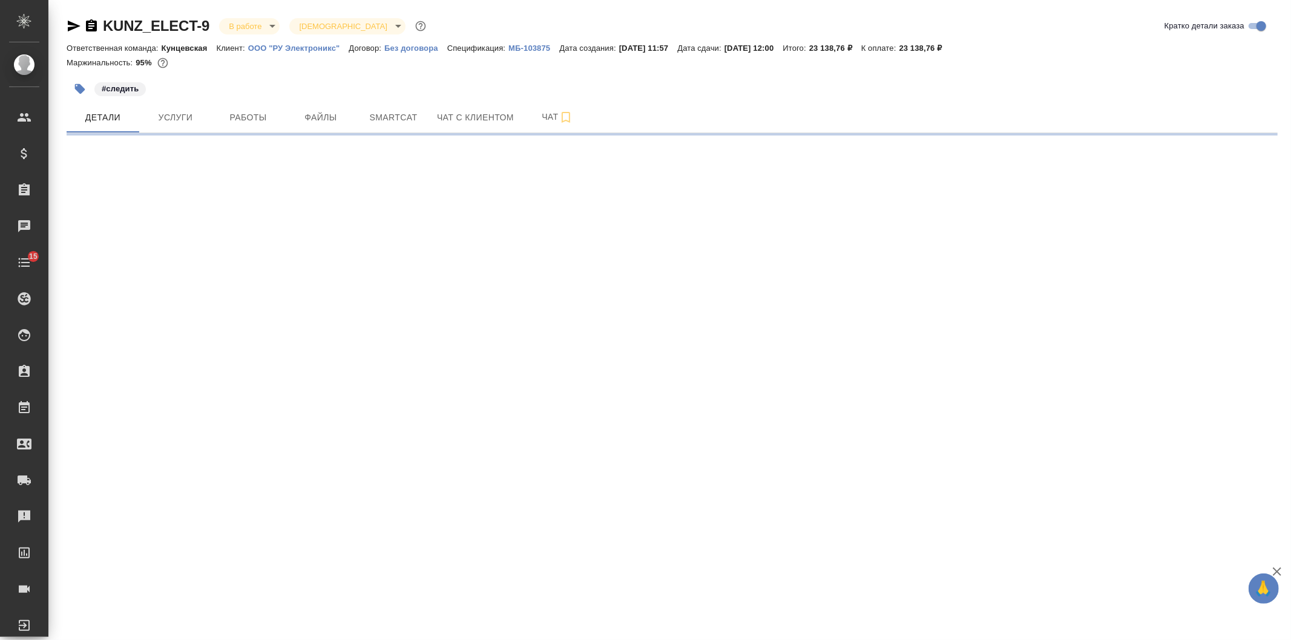
select select "RU"
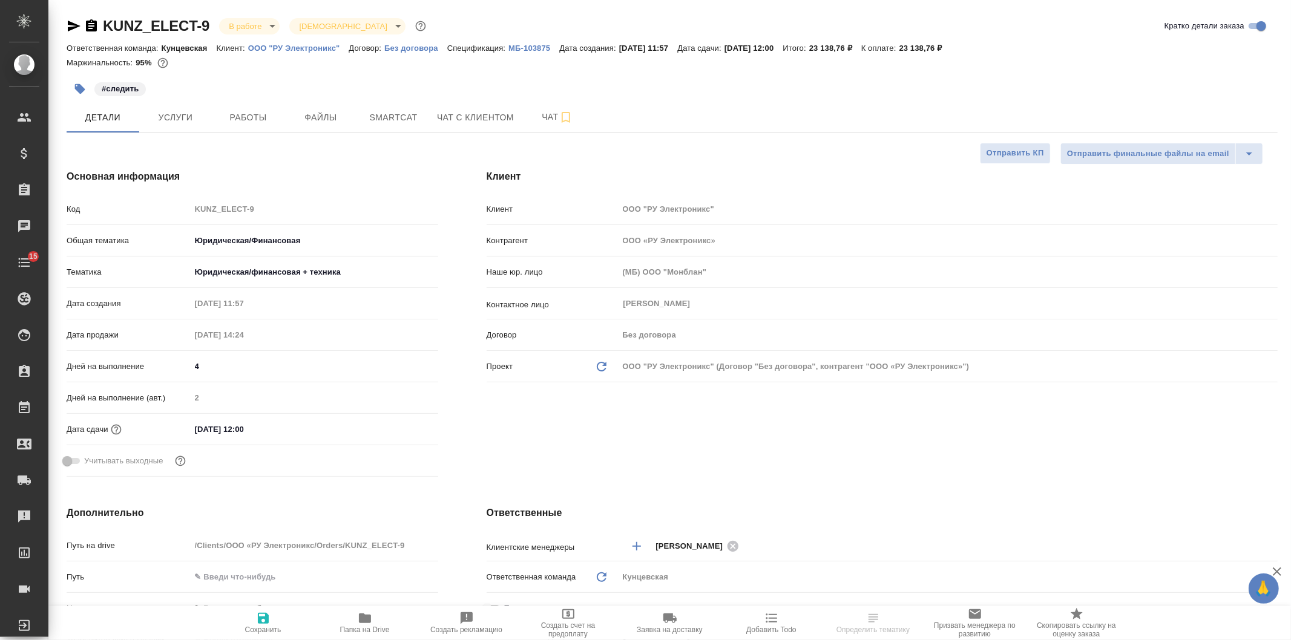
type textarea "x"
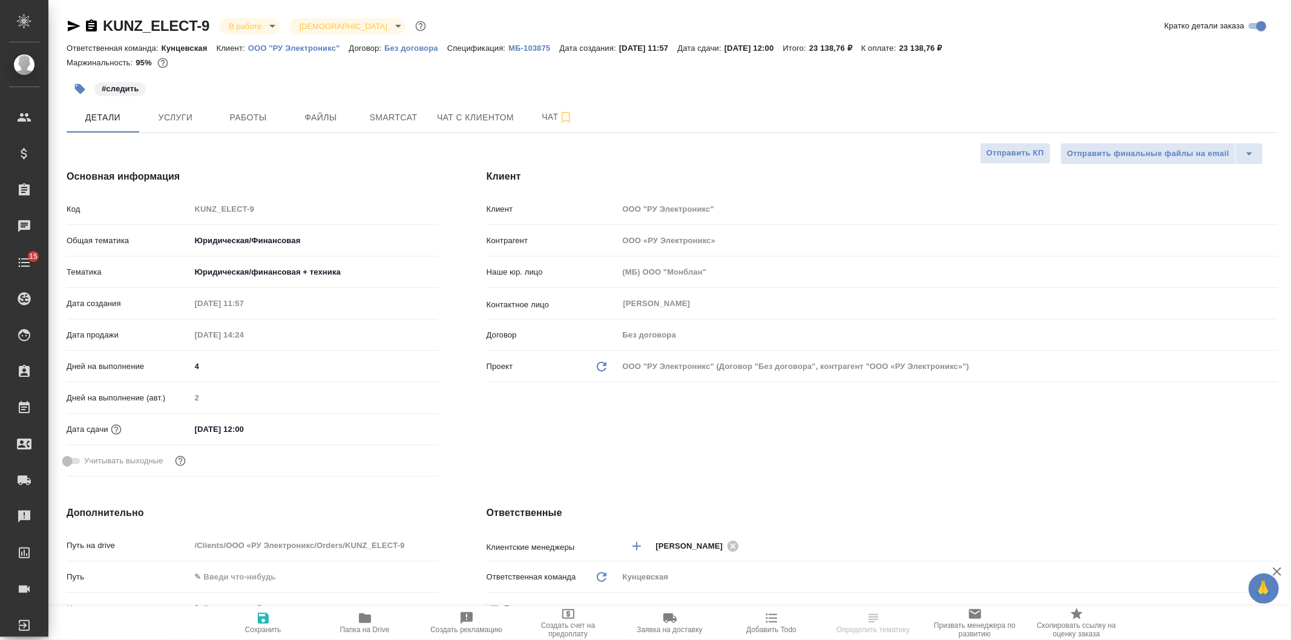
type textarea "x"
click at [225, 111] on span "Работы" at bounding box center [248, 117] width 58 height 15
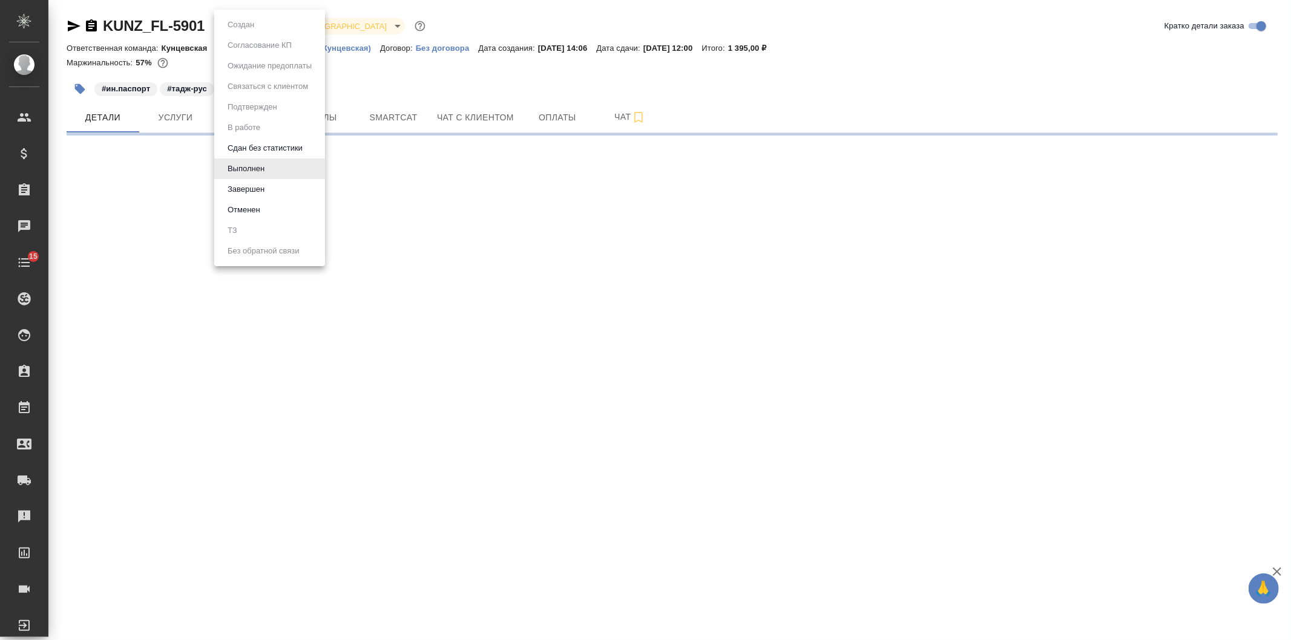
click at [251, 24] on body "🙏 .cls-1 fill:#fff; AWATERA [PERSON_NAME] Клиенты Спецификации Заказы Чаты 15 T…" at bounding box center [645, 320] width 1291 height 640
select select "RU"
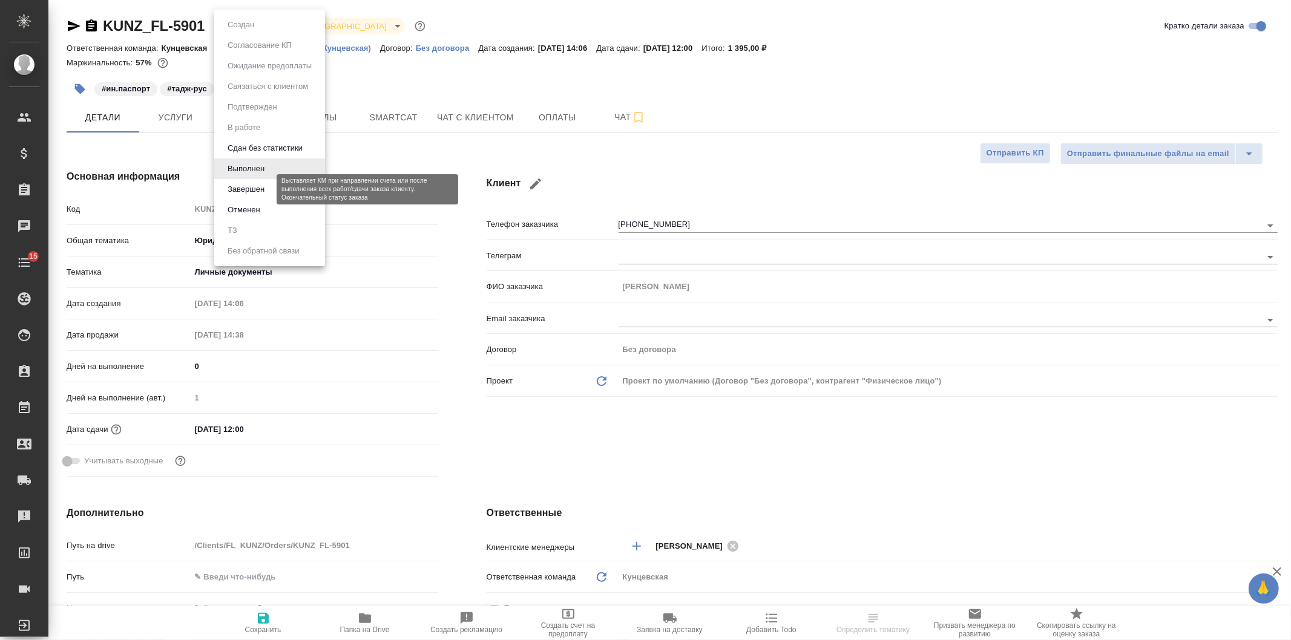
type textarea "x"
click at [257, 186] on button "Завершен" at bounding box center [246, 189] width 44 height 13
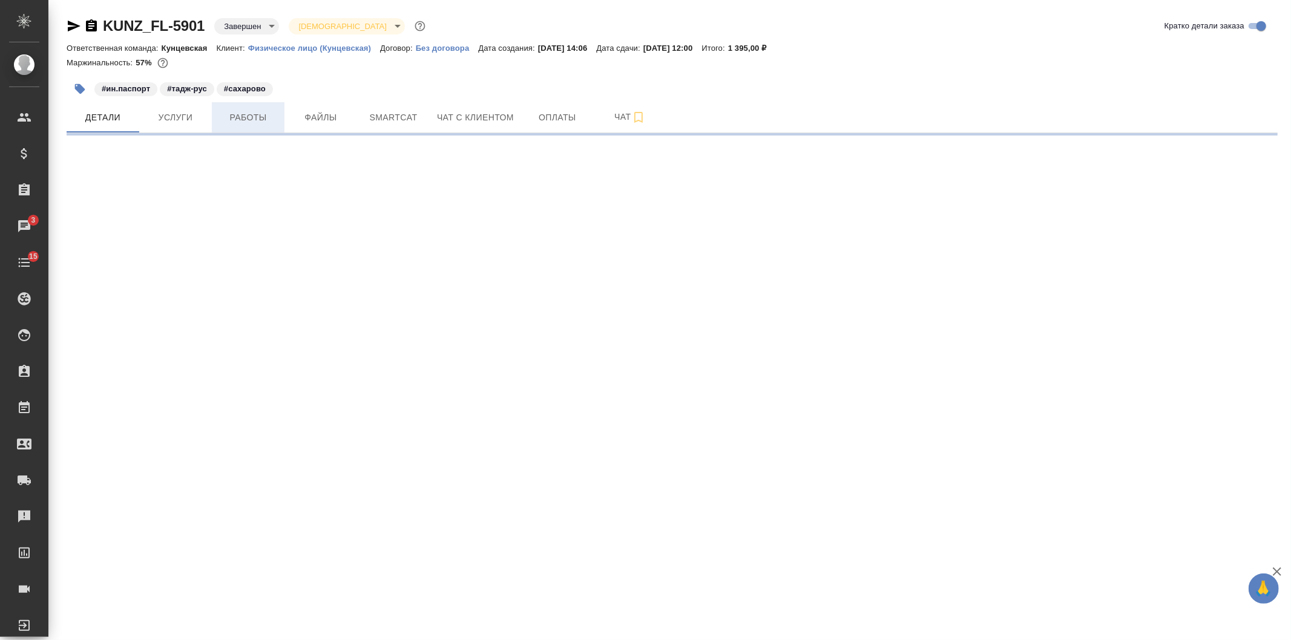
select select "RU"
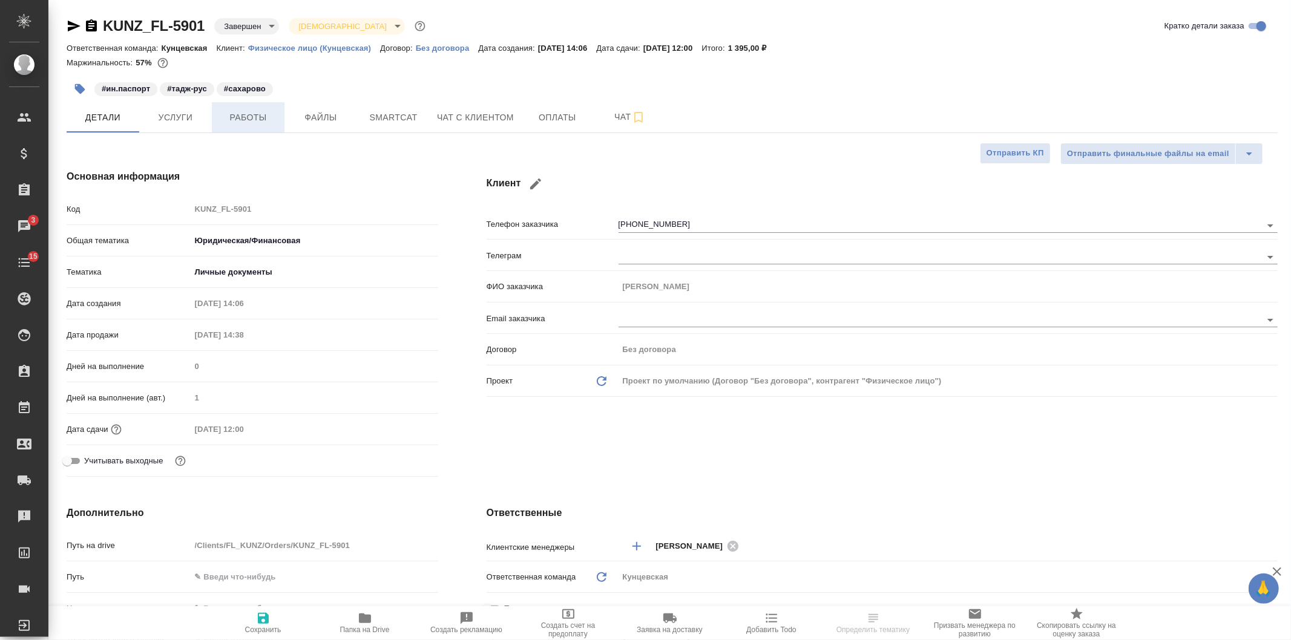
type textarea "x"
click at [237, 128] on button "Работы" at bounding box center [248, 117] width 73 height 30
